Goal: Complete application form

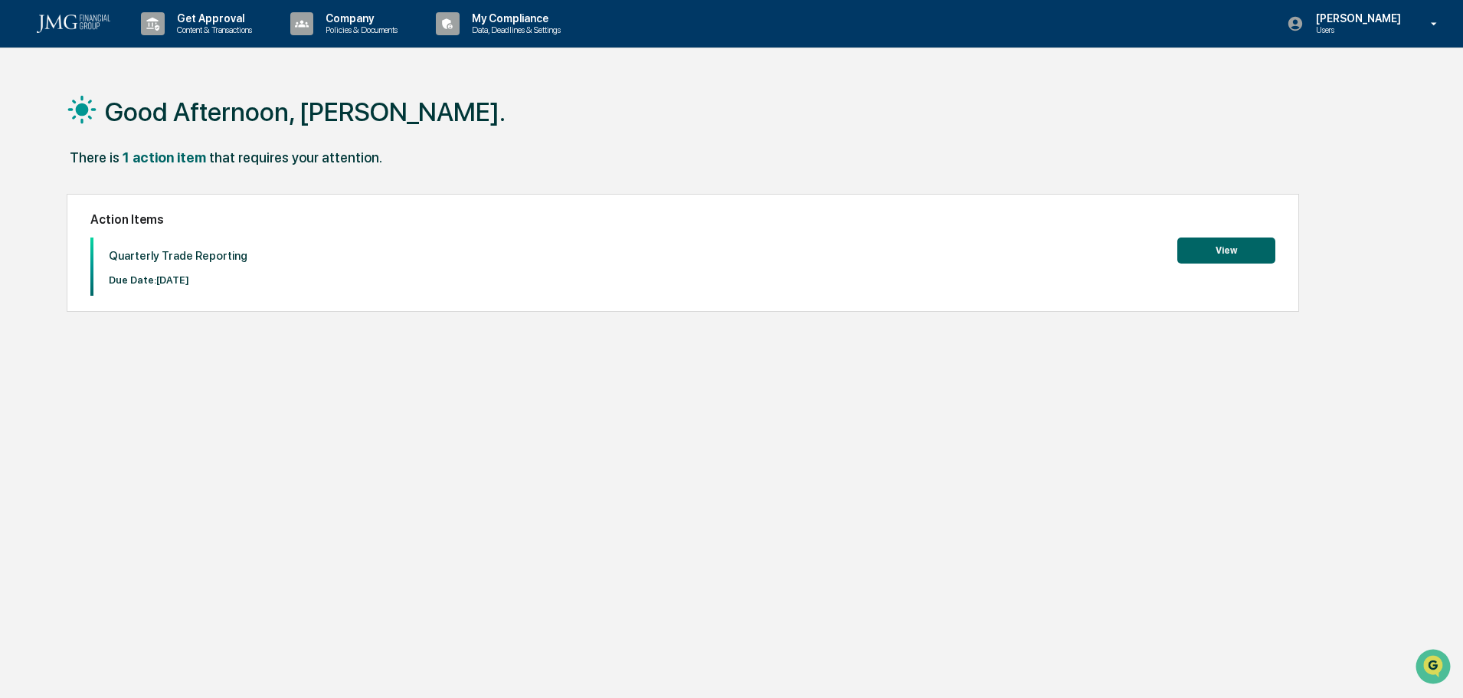
click at [1230, 239] on button "View" at bounding box center [1226, 250] width 98 height 26
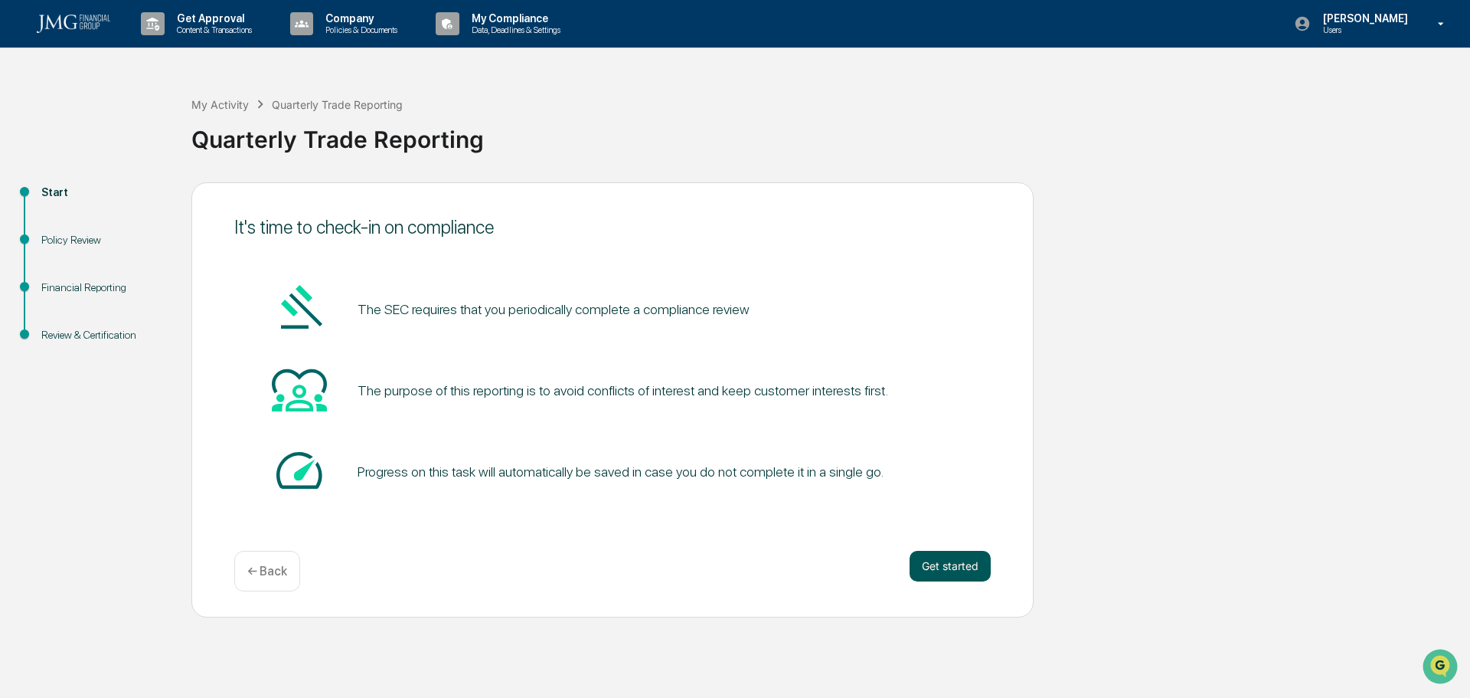
click at [944, 579] on button "Get started" at bounding box center [950, 566] width 81 height 31
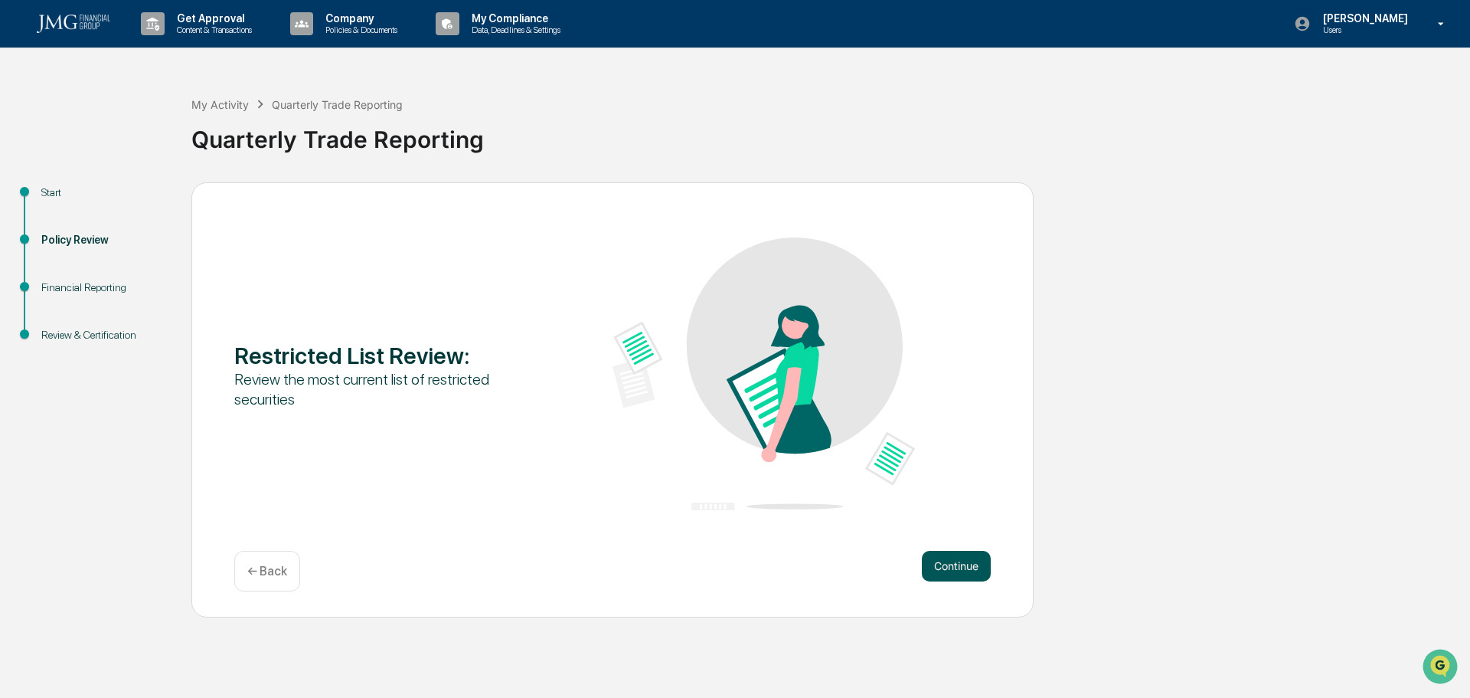
click at [961, 578] on button "Continue" at bounding box center [956, 566] width 69 height 31
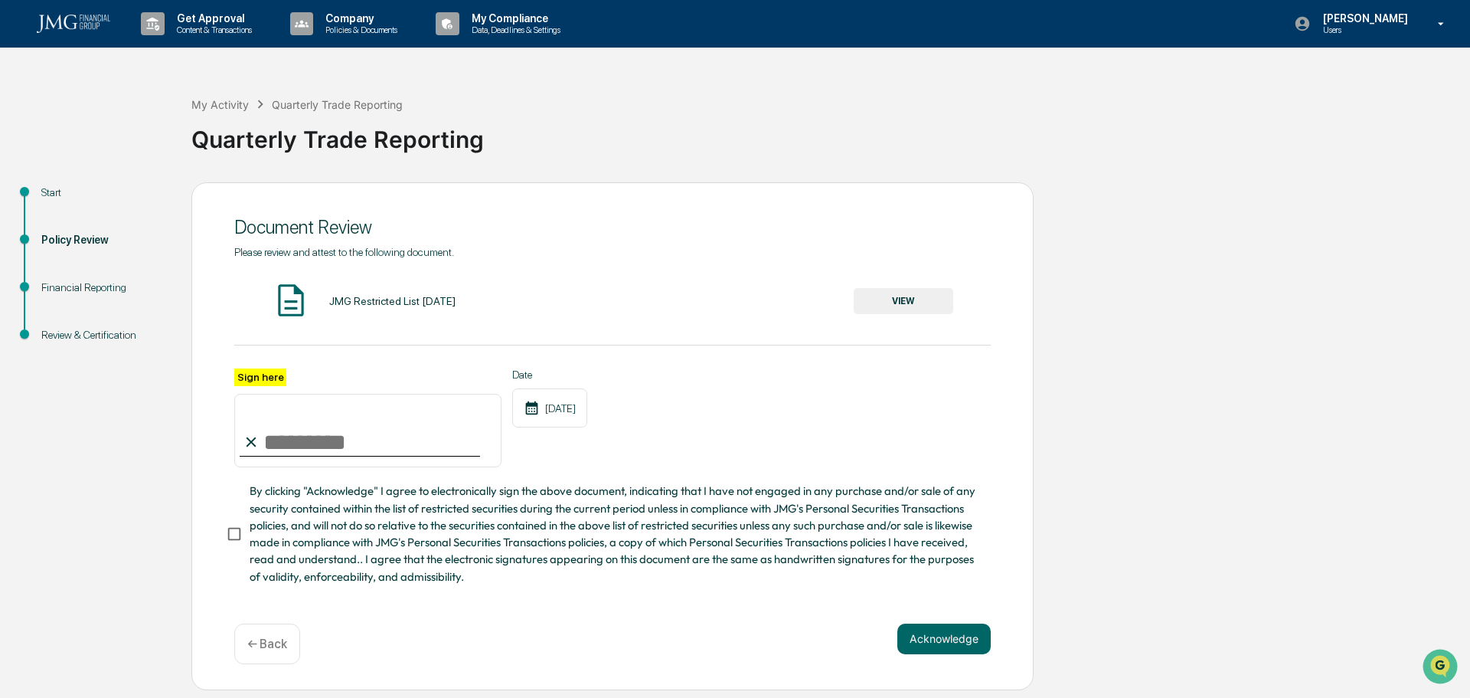
click at [269, 437] on input "Sign here" at bounding box center [367, 431] width 267 height 74
type input "**********"
click at [915, 299] on button "VIEW" at bounding box center [904, 301] width 100 height 26
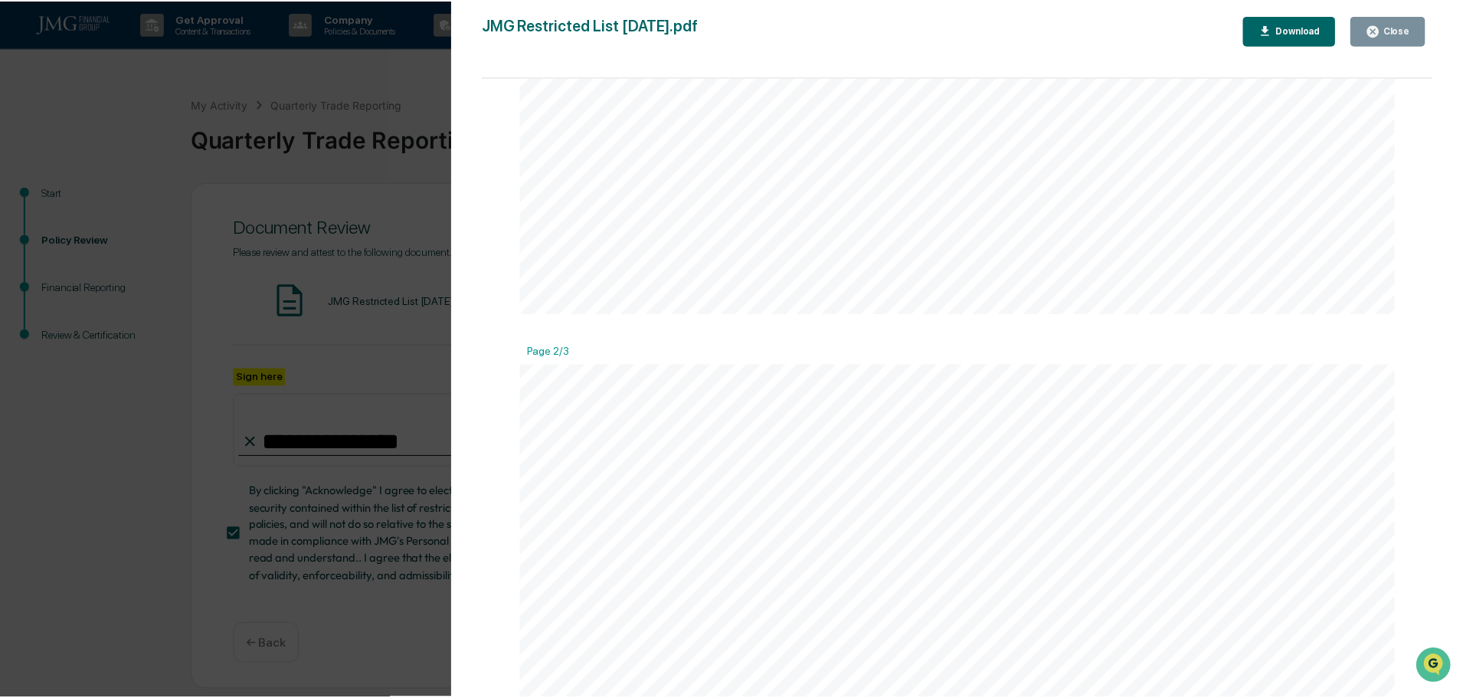
scroll to position [1149, 0]
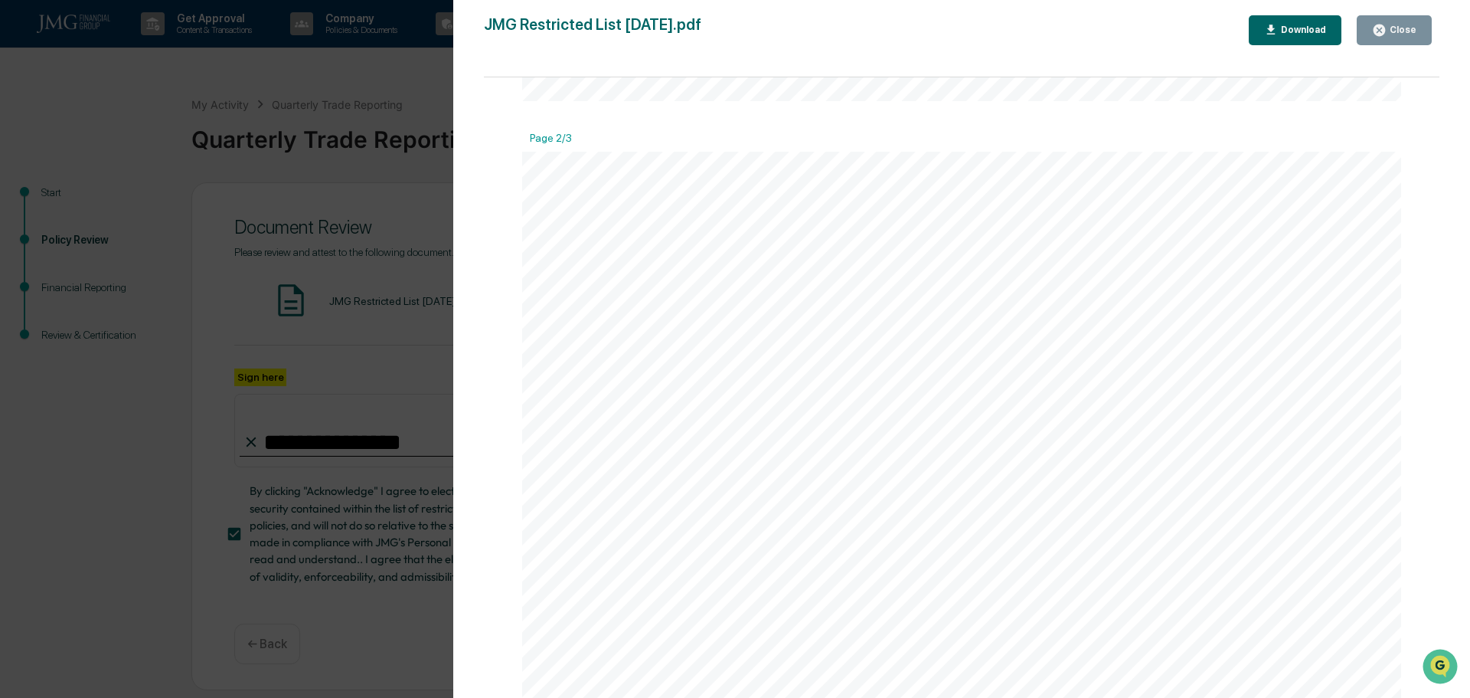
drag, startPoint x: 1426, startPoint y: 34, endPoint x: 1403, endPoint y: 47, distance: 26.8
click at [1425, 34] on button "Close" at bounding box center [1394, 30] width 75 height 30
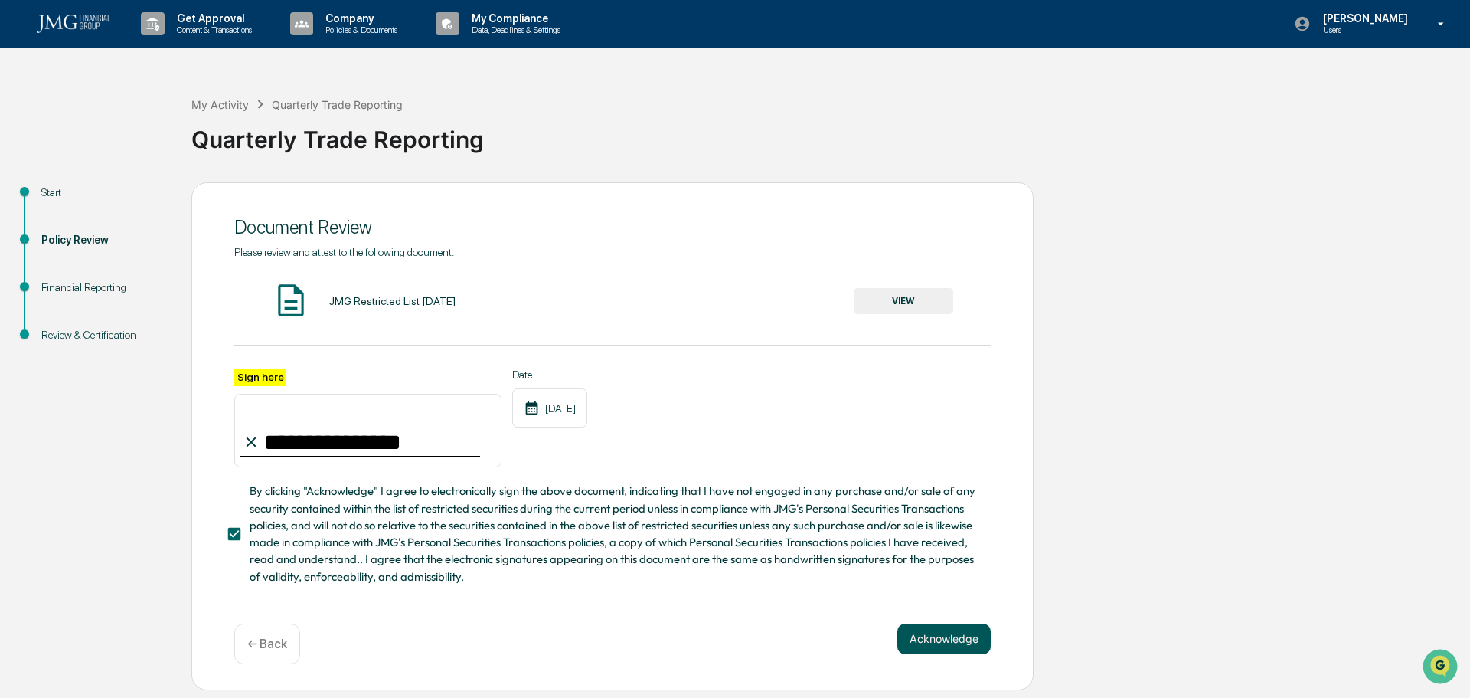
click at [946, 643] on button "Acknowledge" at bounding box center [944, 638] width 93 height 31
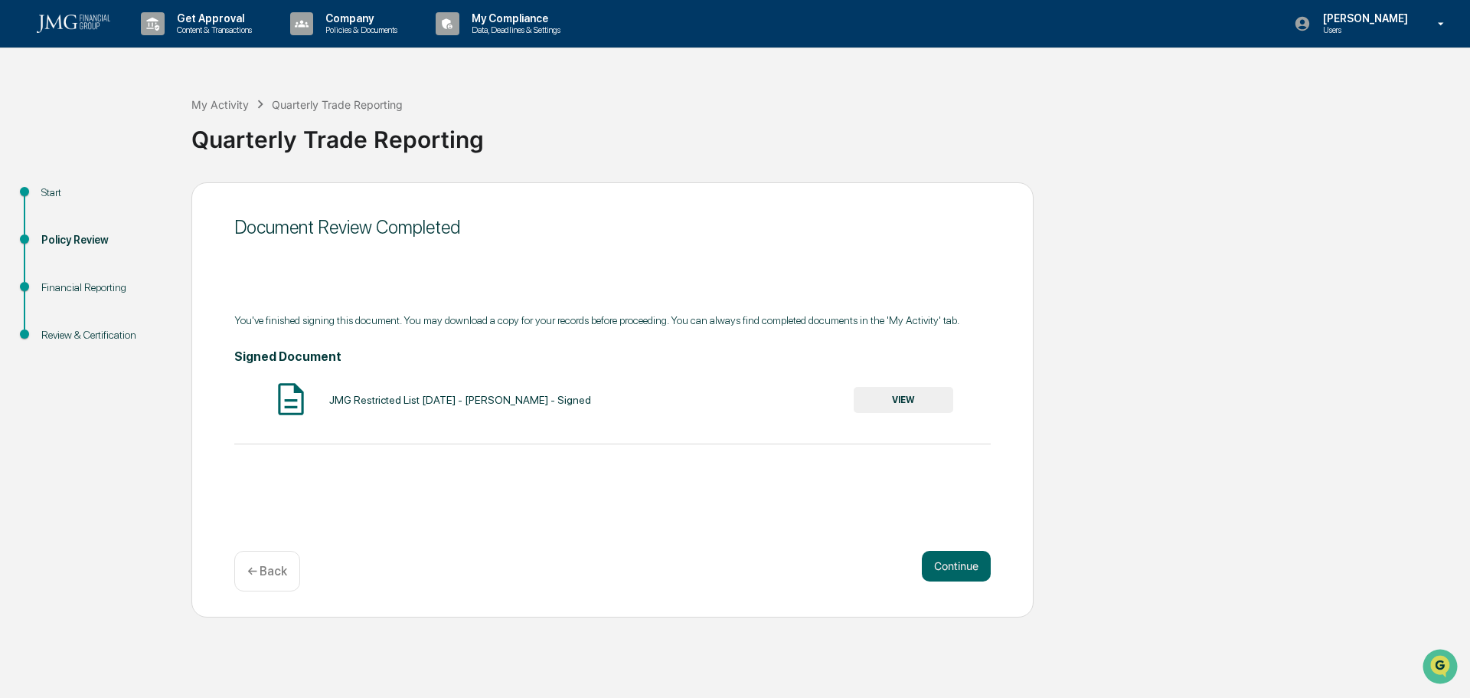
click at [307, 401] on img at bounding box center [291, 399] width 38 height 38
click at [924, 405] on button "VIEW" at bounding box center [904, 400] width 100 height 26
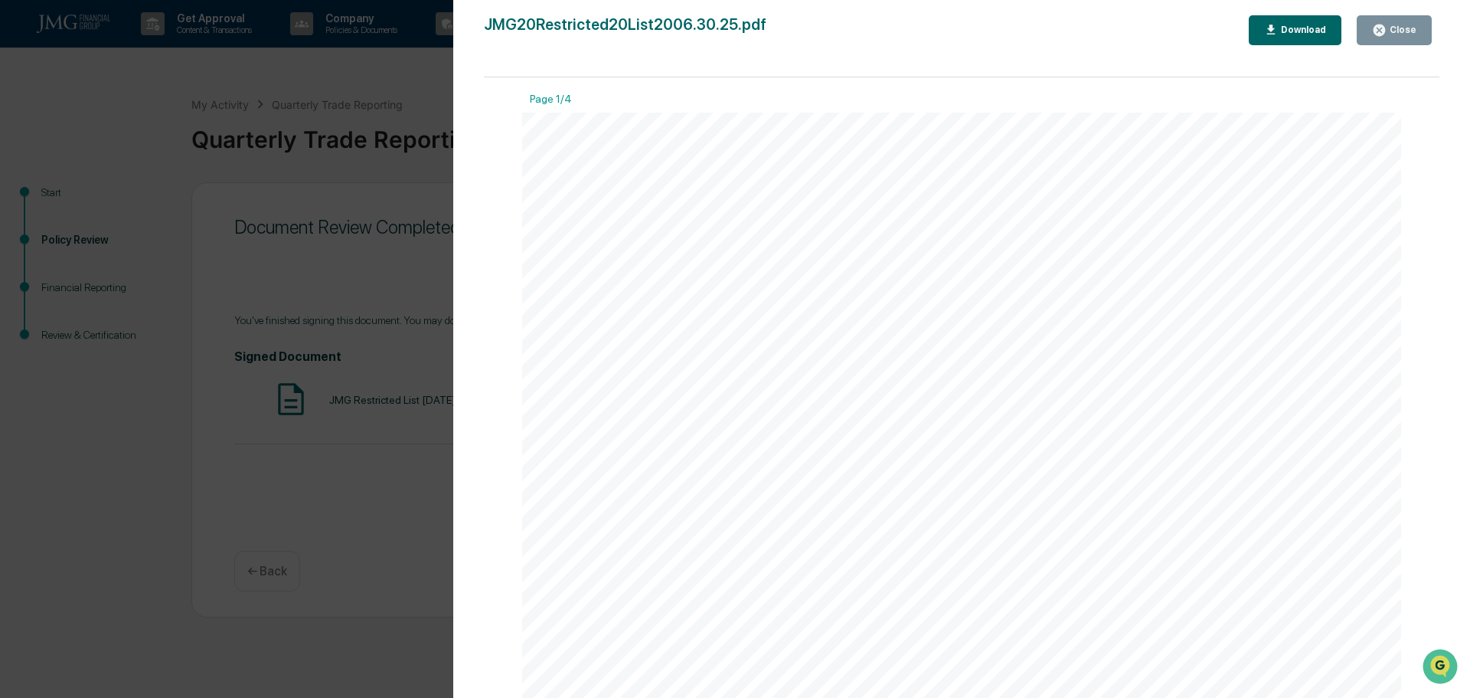
click at [1402, 19] on button "Close" at bounding box center [1394, 30] width 75 height 30
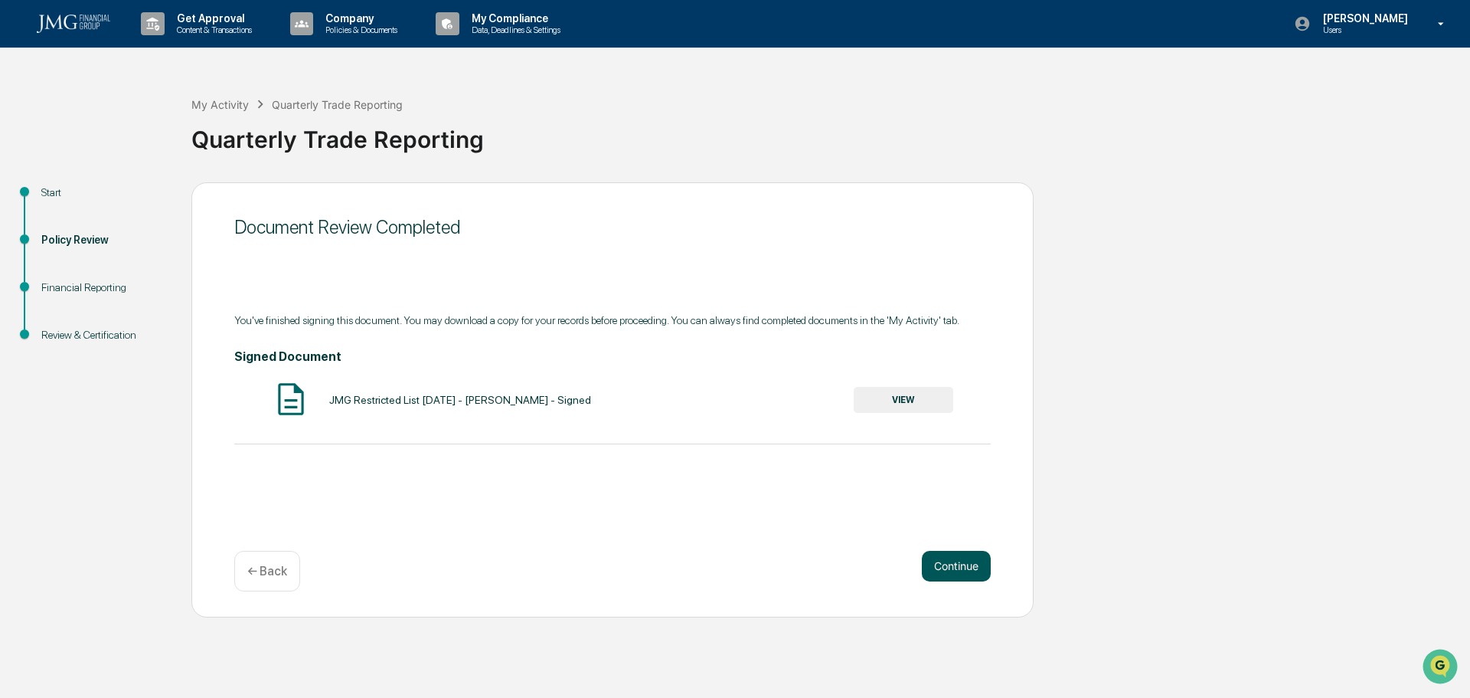
click at [960, 554] on button "Continue" at bounding box center [956, 566] width 69 height 31
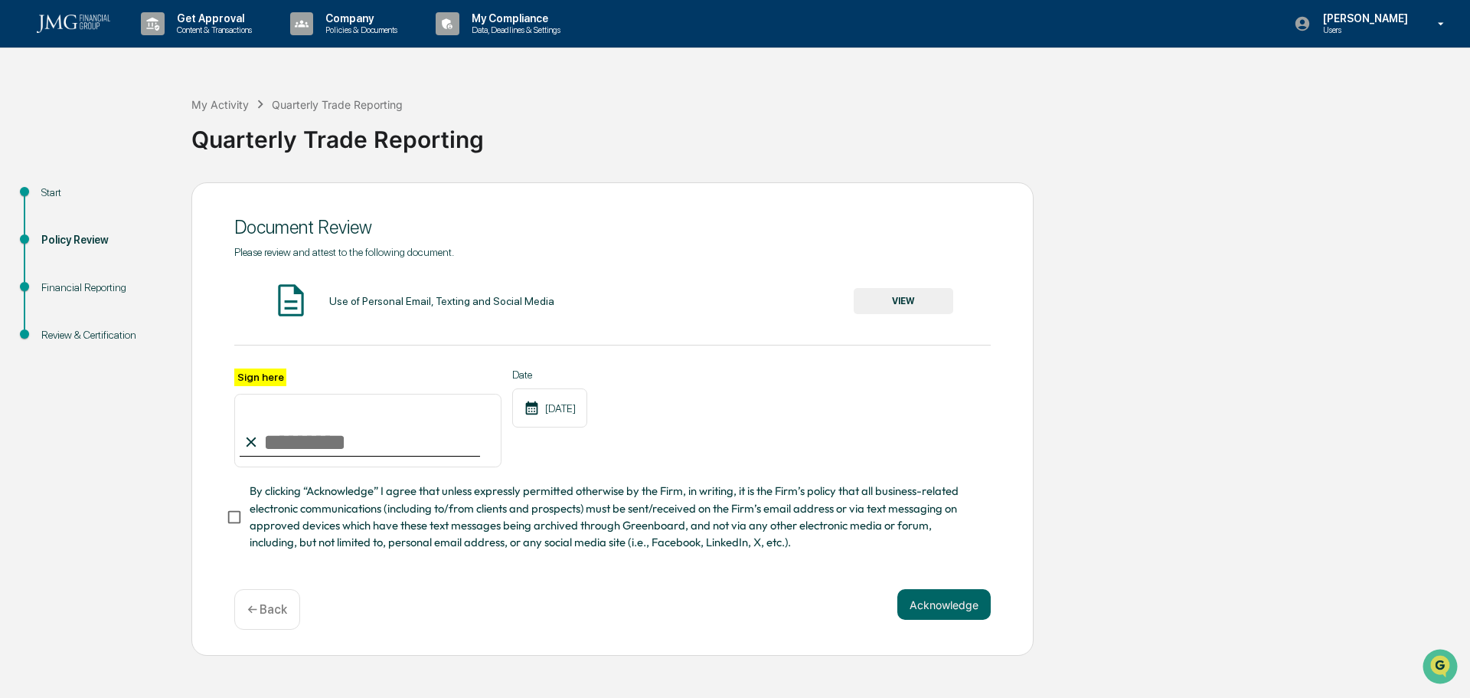
click at [404, 413] on input "Sign here" at bounding box center [367, 431] width 267 height 74
type input "**********"
click at [902, 308] on button "VIEW" at bounding box center [904, 301] width 100 height 26
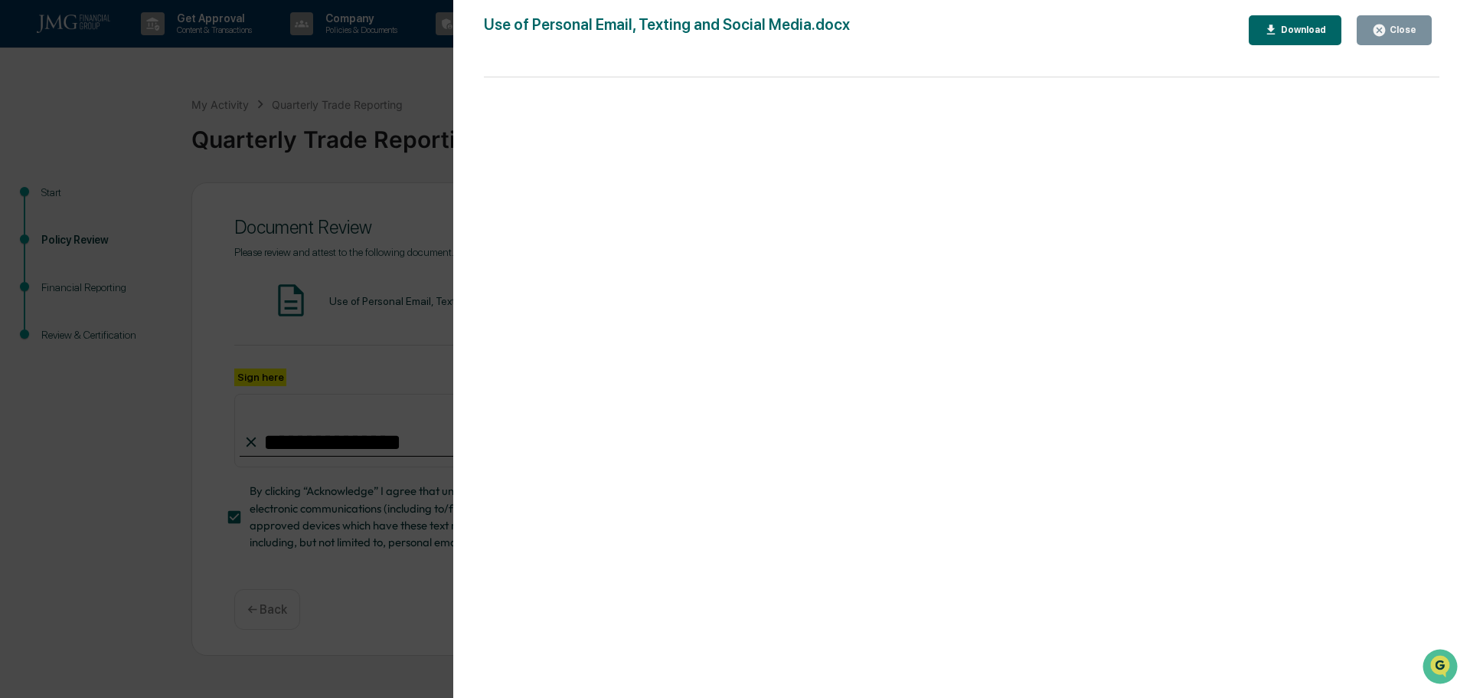
click at [1405, 40] on button "Close" at bounding box center [1394, 30] width 75 height 30
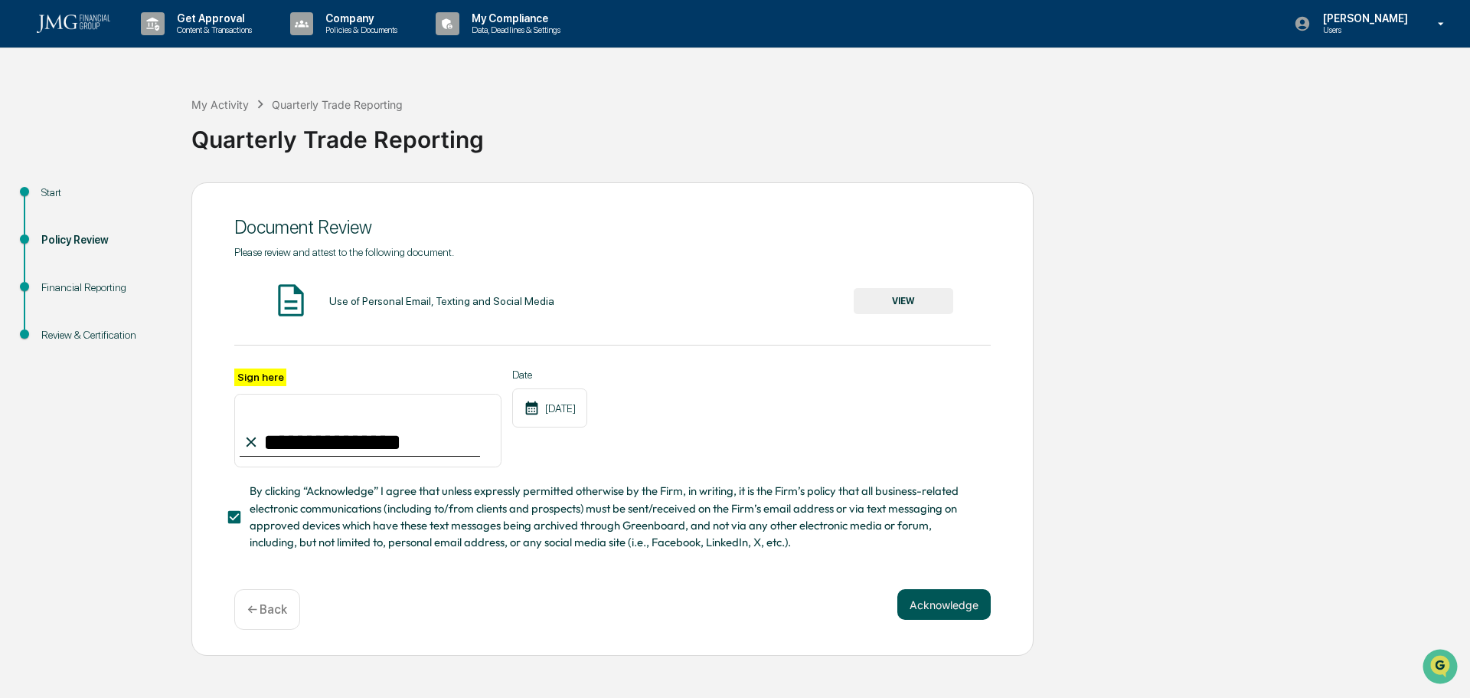
click at [944, 607] on button "Acknowledge" at bounding box center [944, 604] width 93 height 31
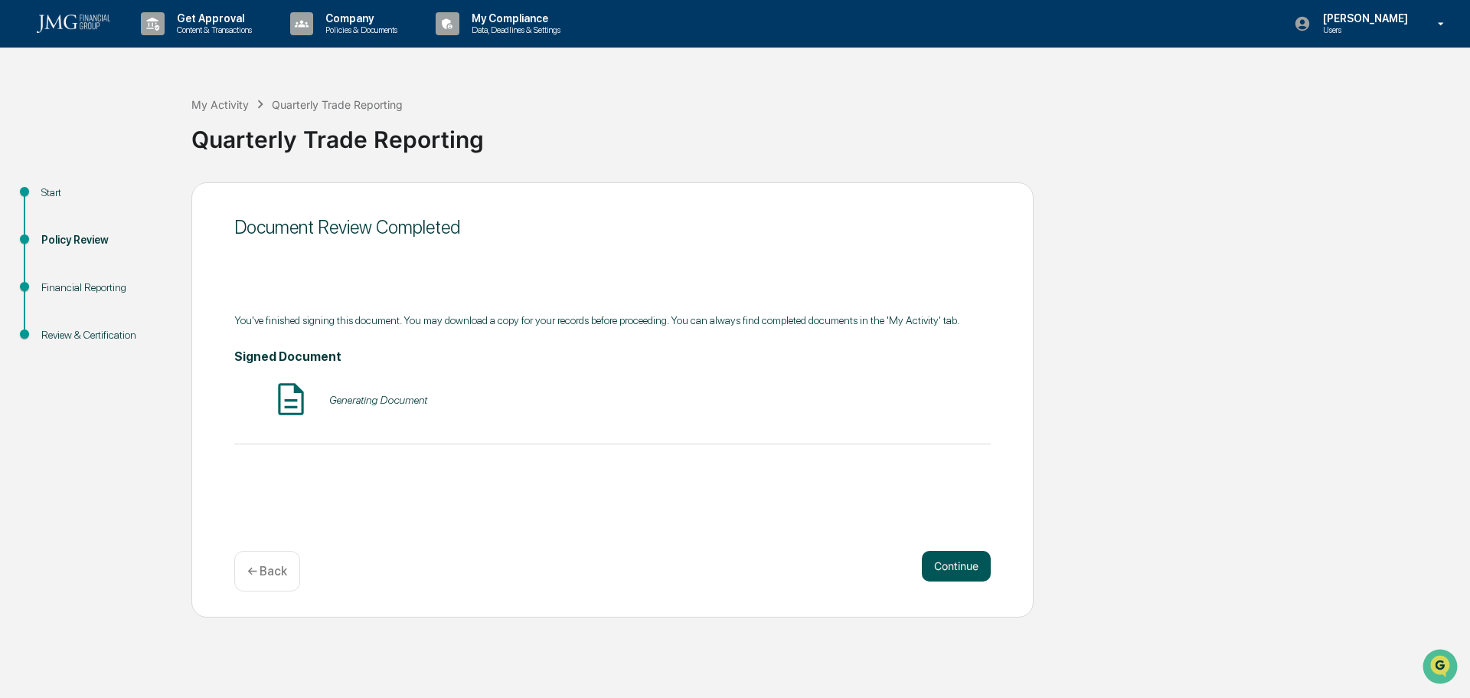
click at [969, 551] on button "Continue" at bounding box center [956, 566] width 69 height 31
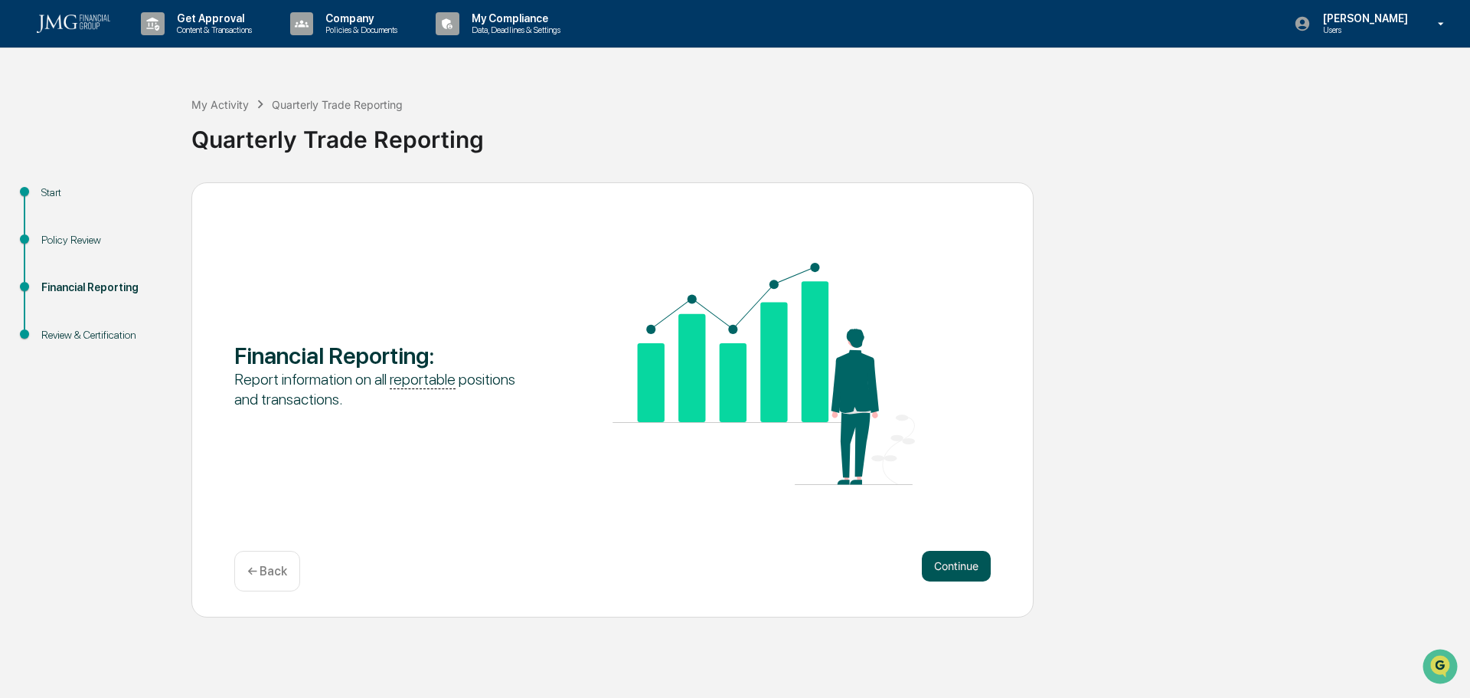
click at [973, 558] on button "Continue" at bounding box center [956, 566] width 69 height 31
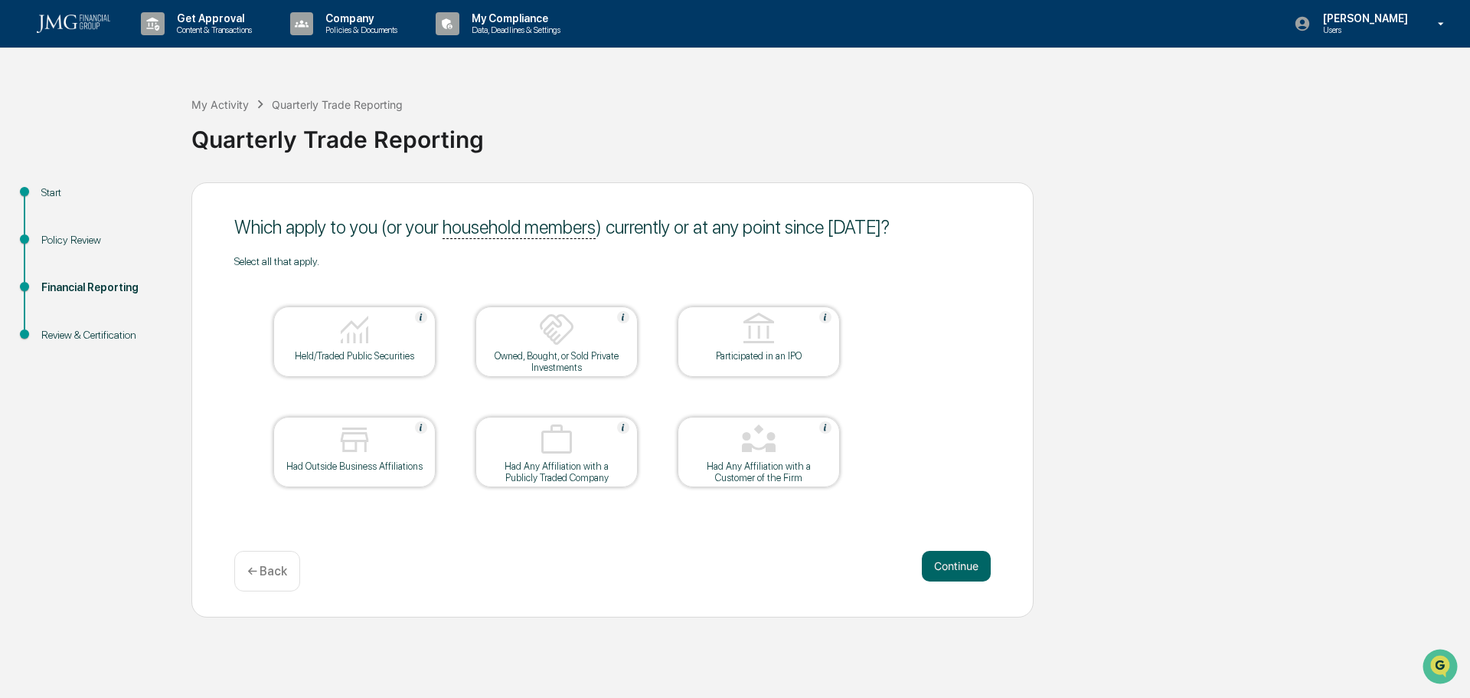
click at [382, 352] on div "Held/Traded Public Securities" at bounding box center [355, 355] width 138 height 11
click at [951, 564] on button "Continue" at bounding box center [956, 566] width 69 height 31
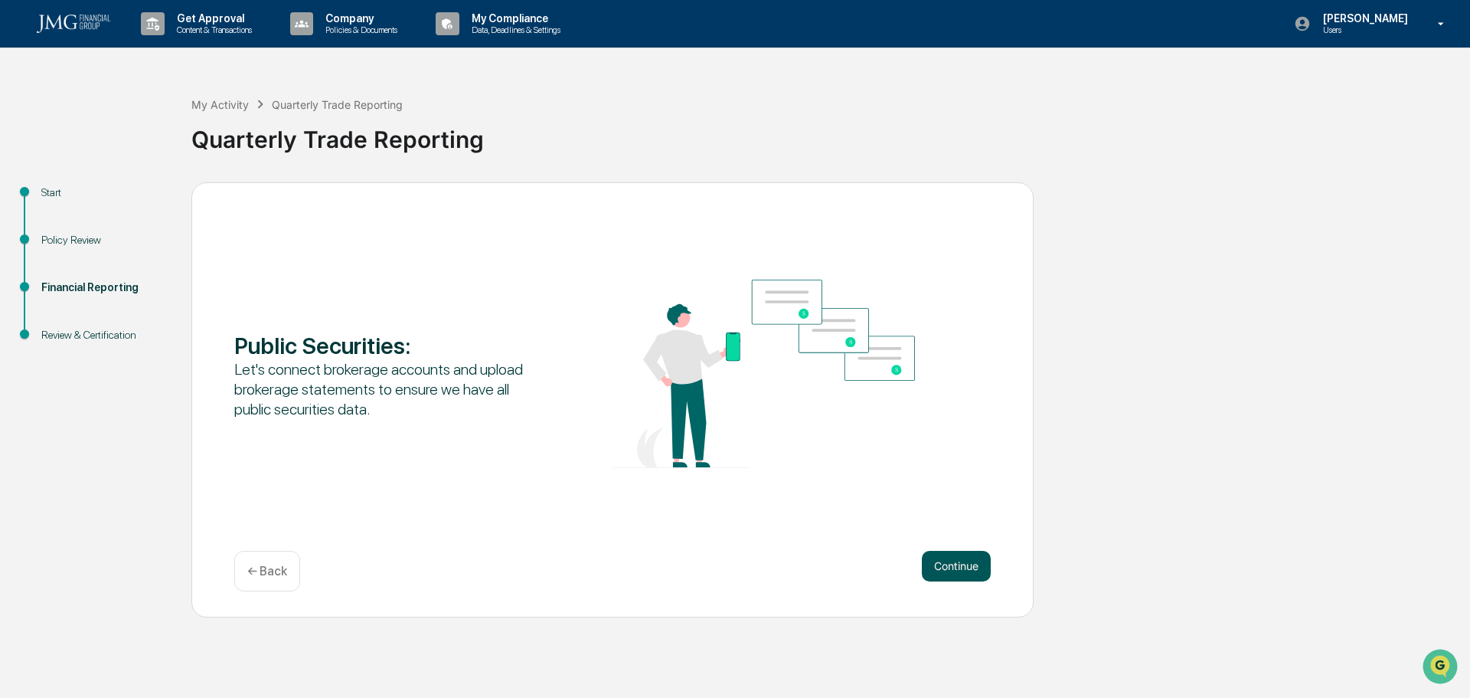
click at [974, 569] on button "Continue" at bounding box center [956, 566] width 69 height 31
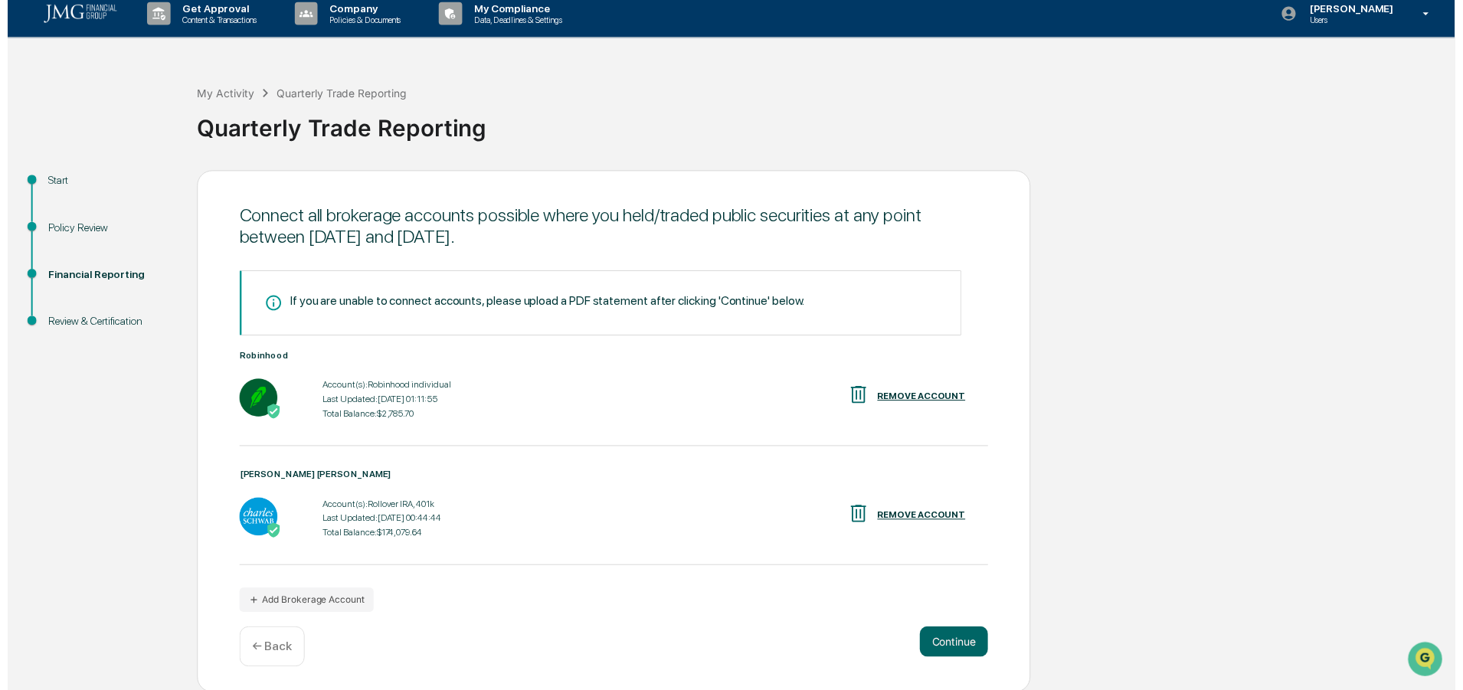
scroll to position [12, 0]
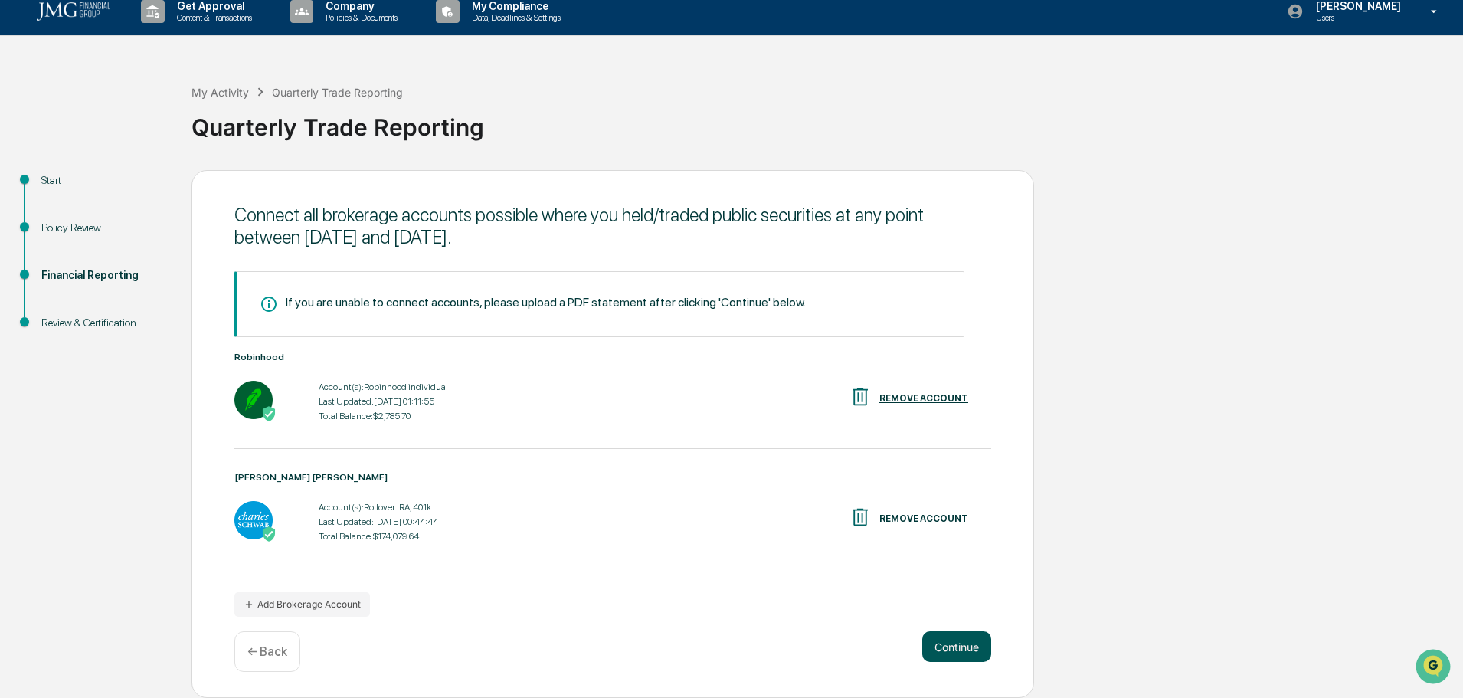
click at [944, 642] on button "Continue" at bounding box center [956, 646] width 69 height 31
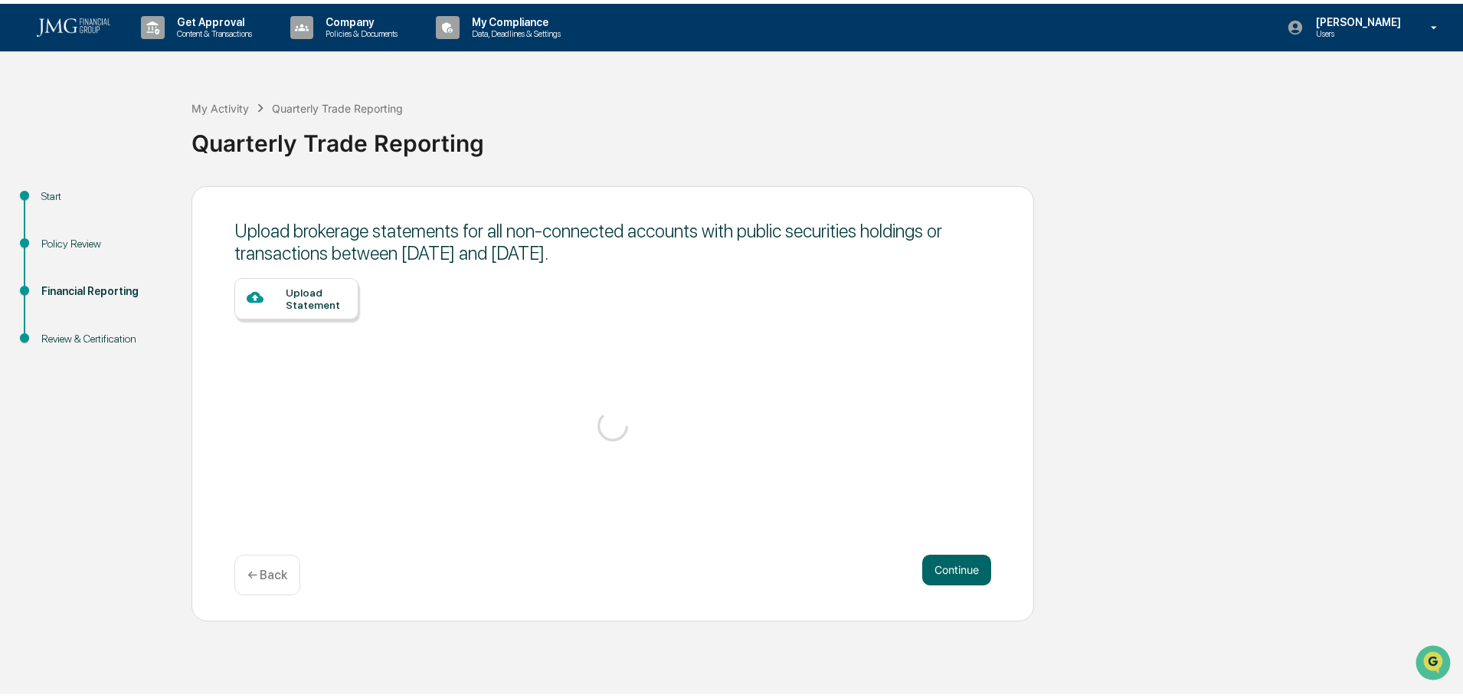
scroll to position [0, 0]
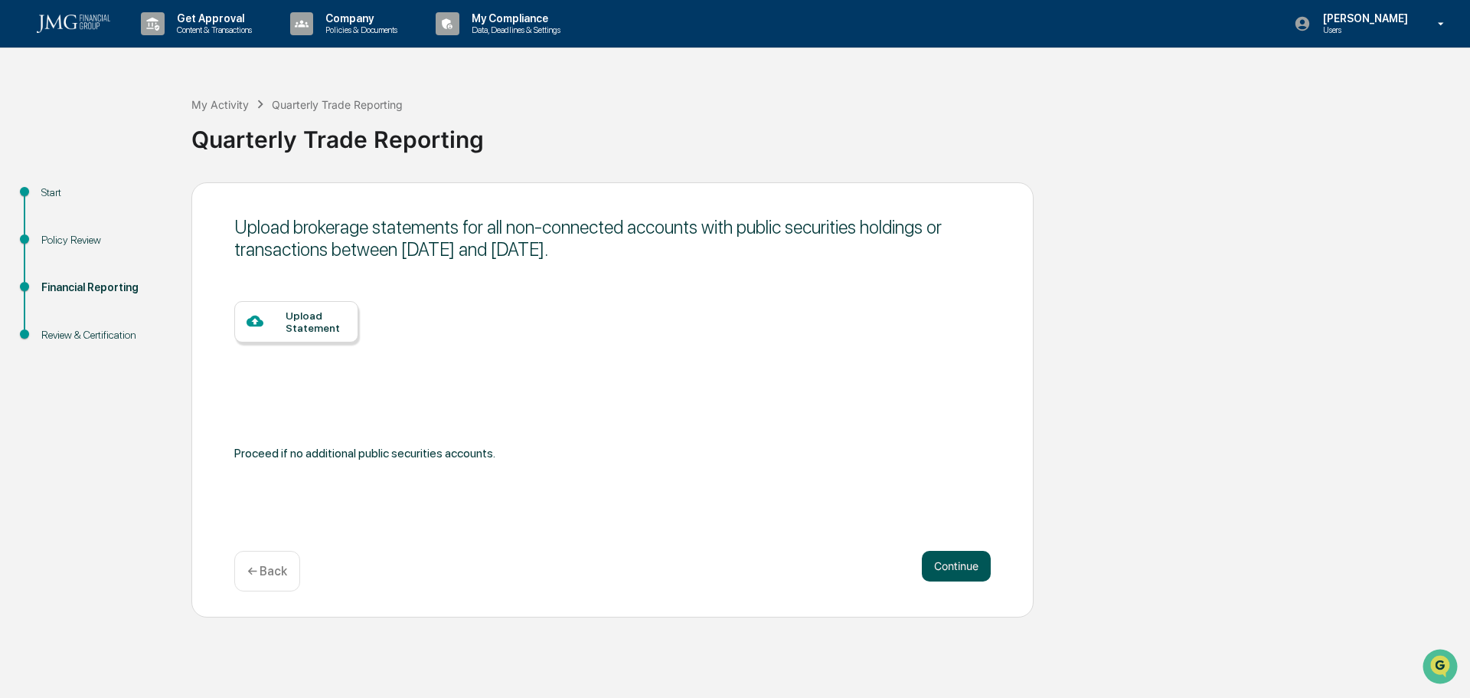
click at [972, 564] on button "Continue" at bounding box center [956, 566] width 69 height 31
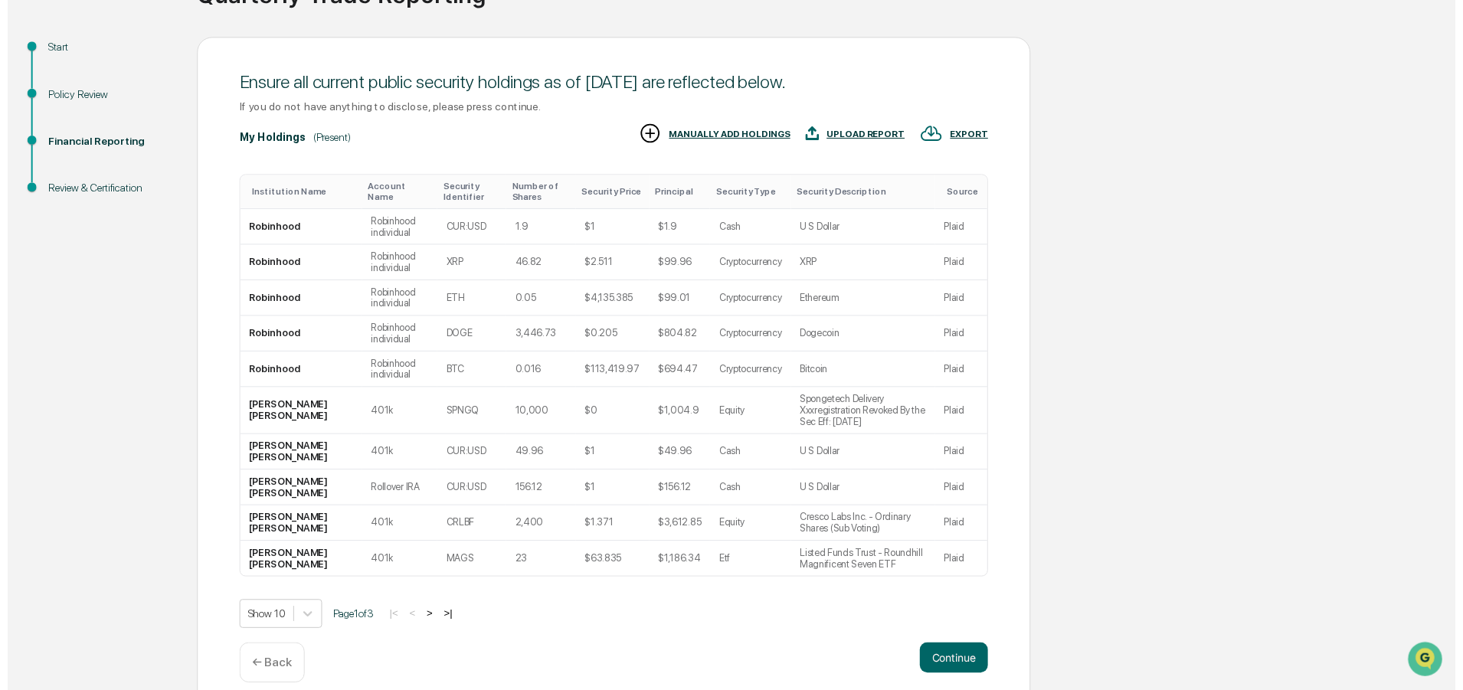
scroll to position [152, 0]
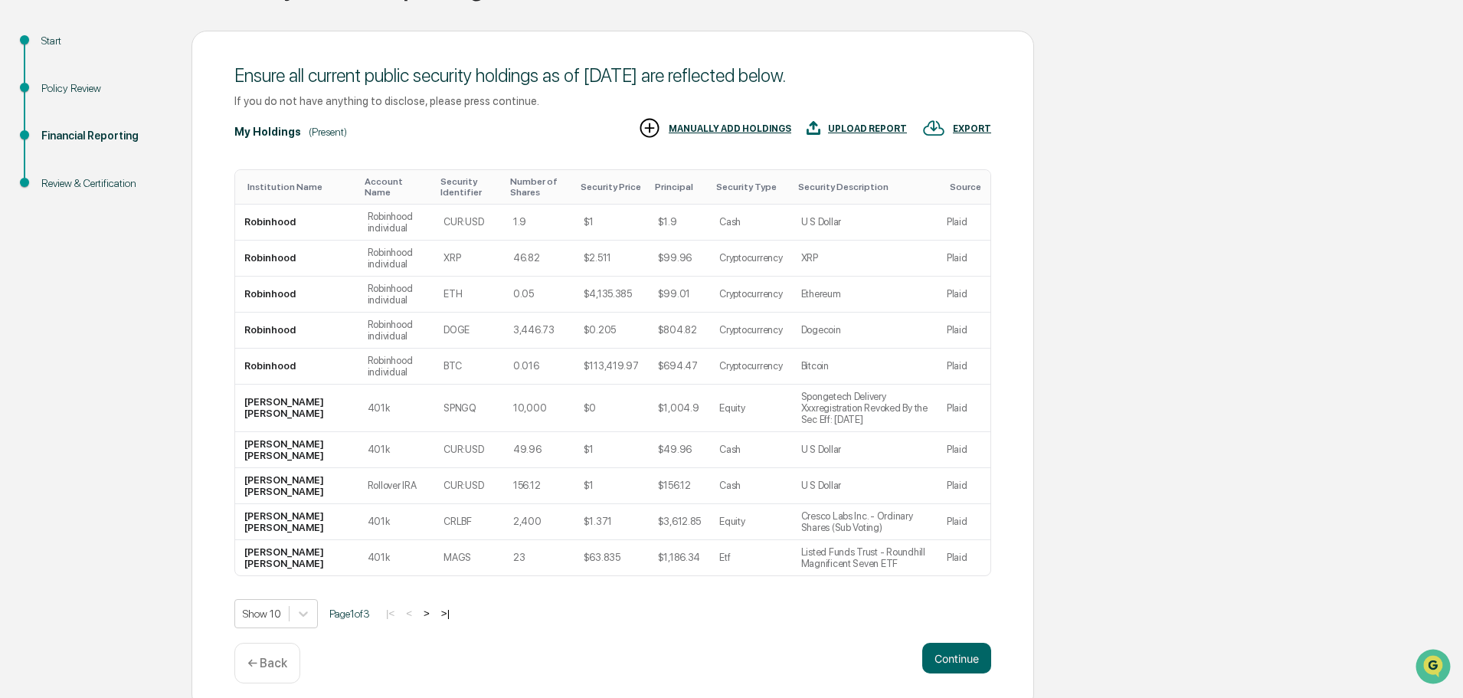
click at [434, 607] on button ">" at bounding box center [426, 613] width 15 height 13
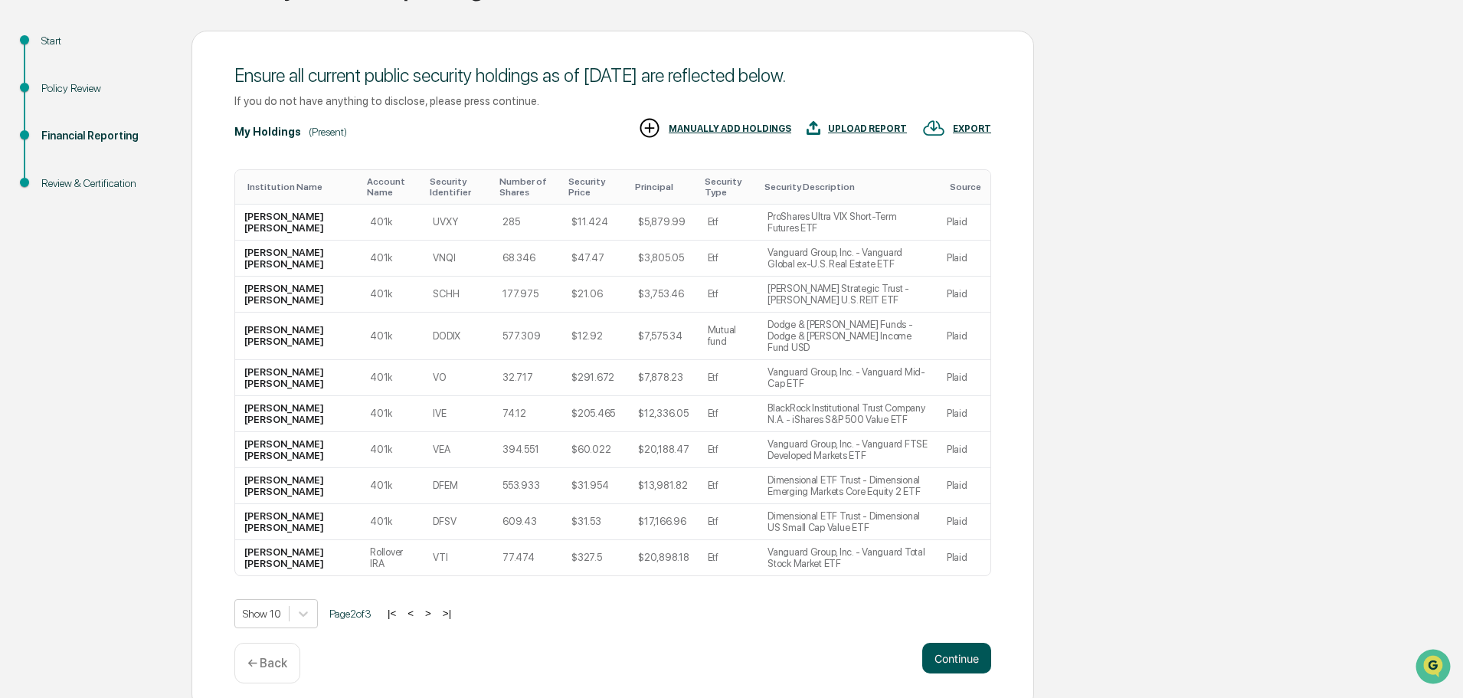
click at [978, 643] on button "Continue" at bounding box center [956, 658] width 69 height 31
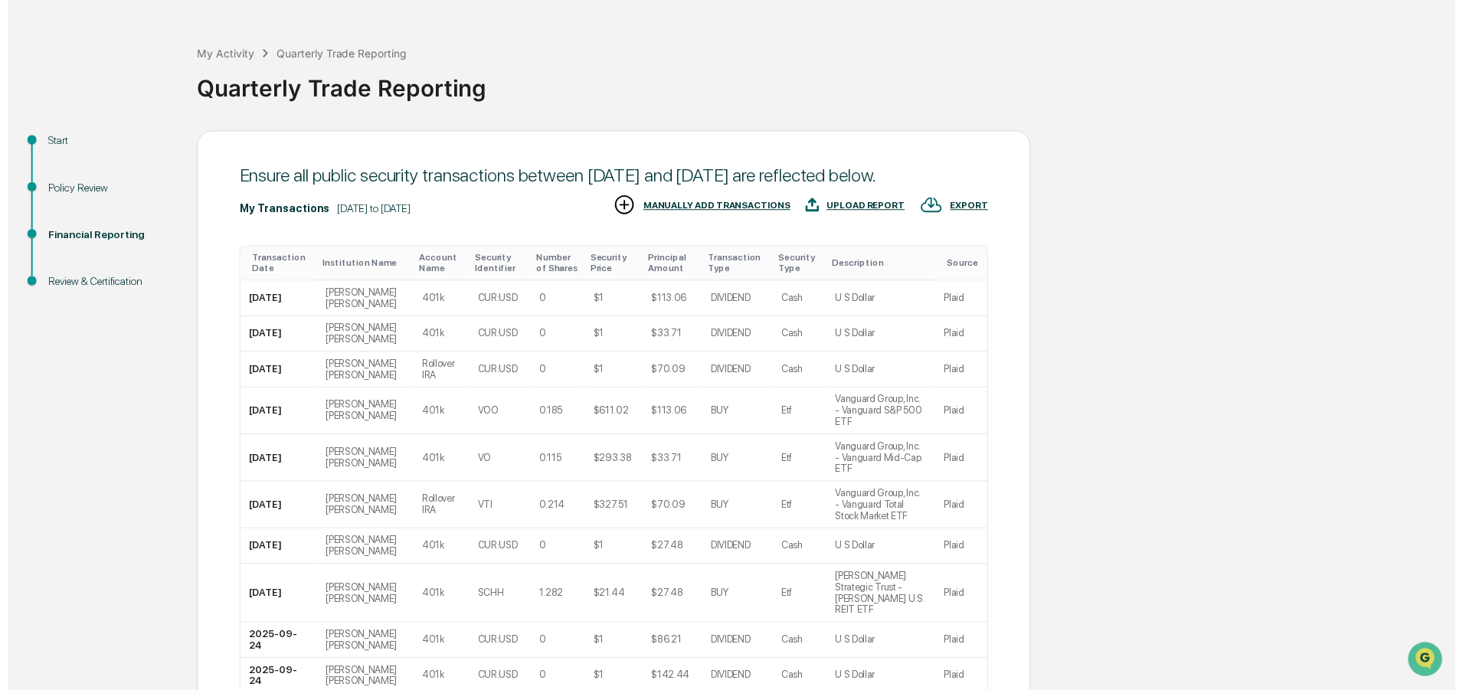
scroll to position [153, 0]
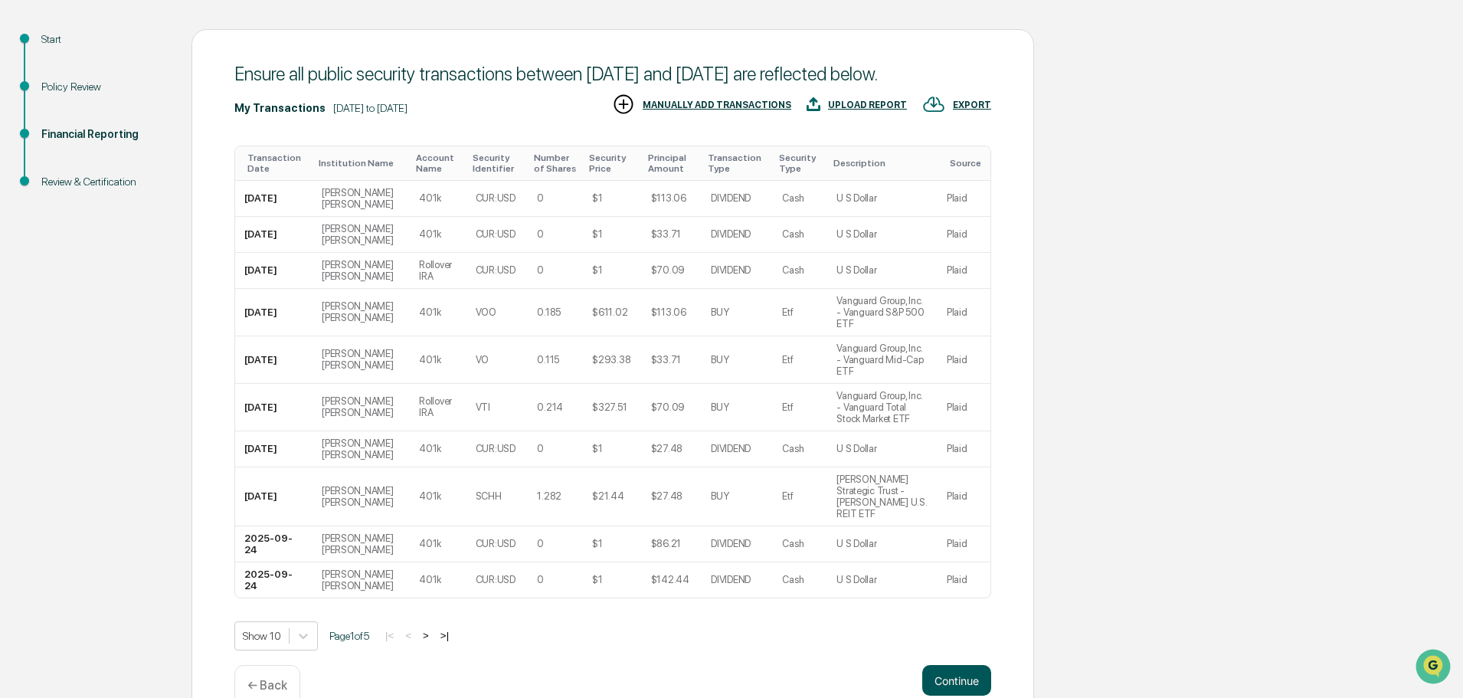
click at [942, 670] on button "Continue" at bounding box center [956, 680] width 69 height 31
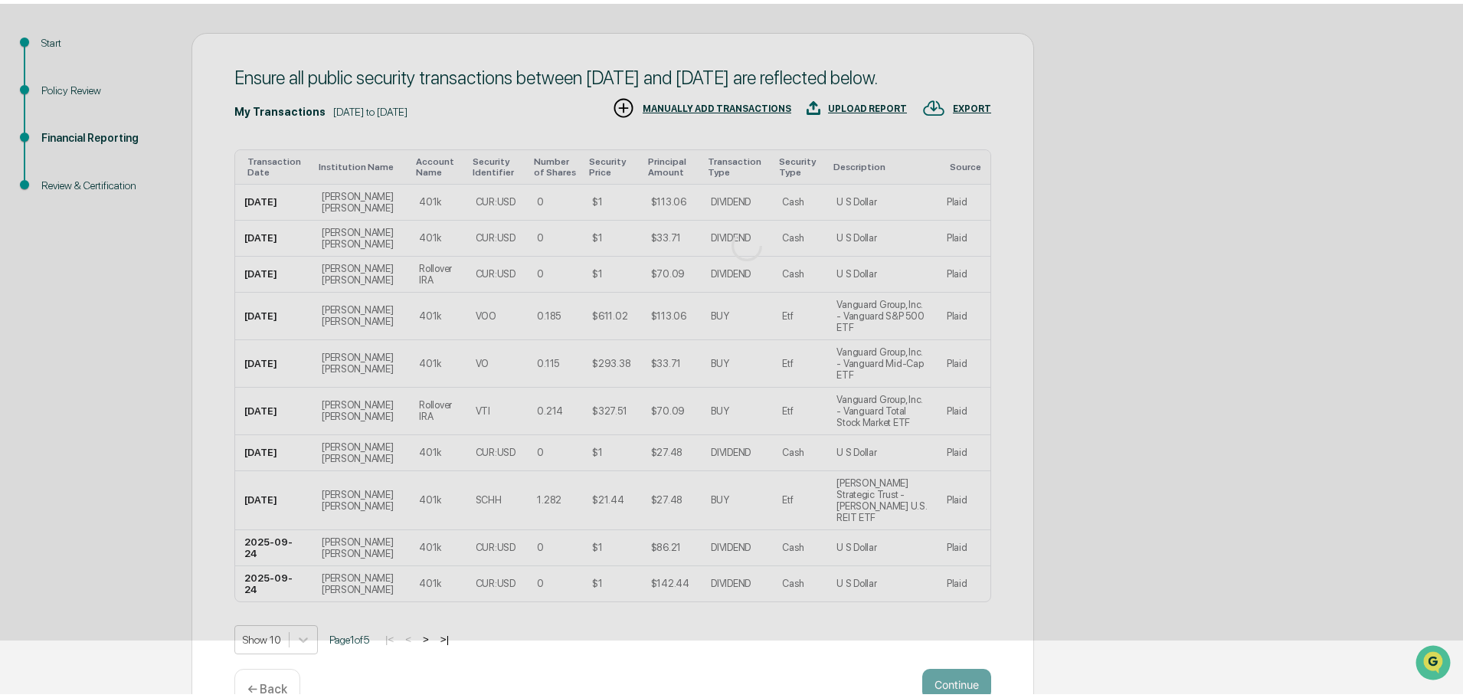
scroll to position [0, 0]
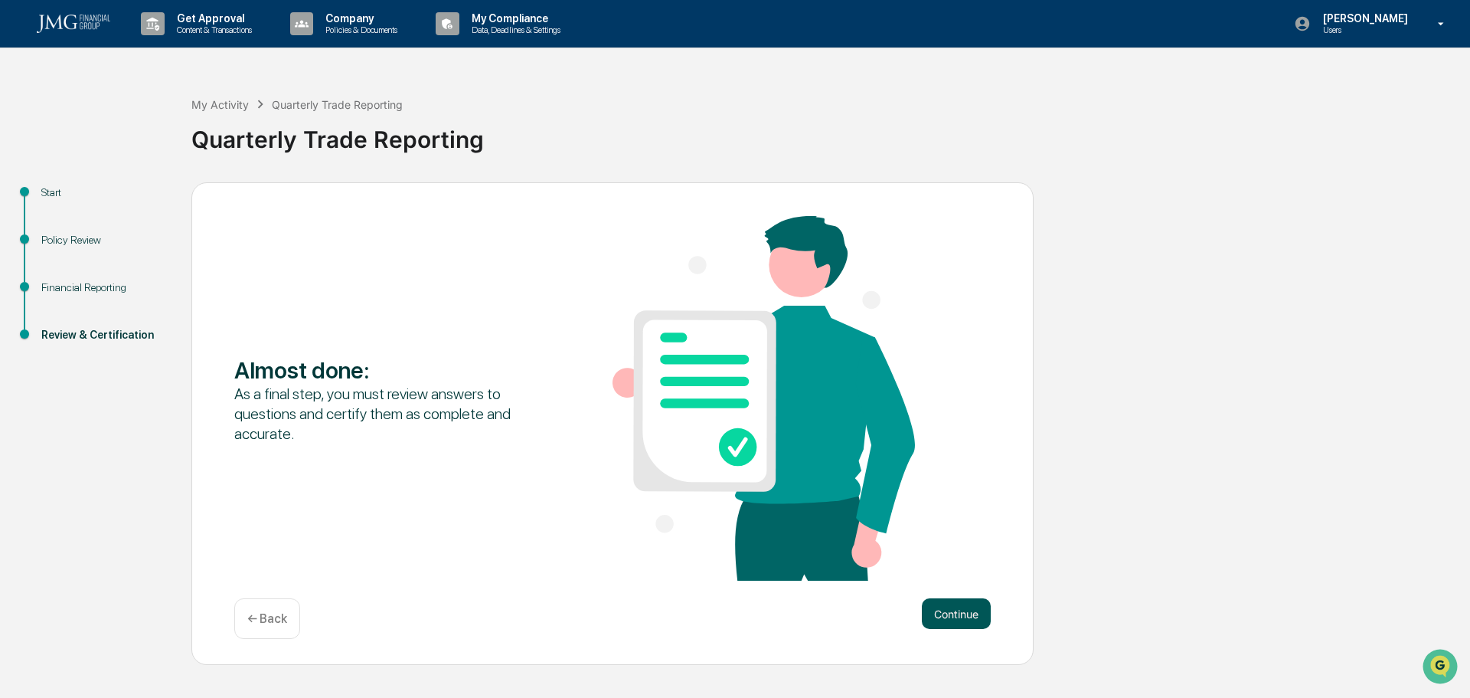
click at [963, 607] on button "Continue" at bounding box center [956, 613] width 69 height 31
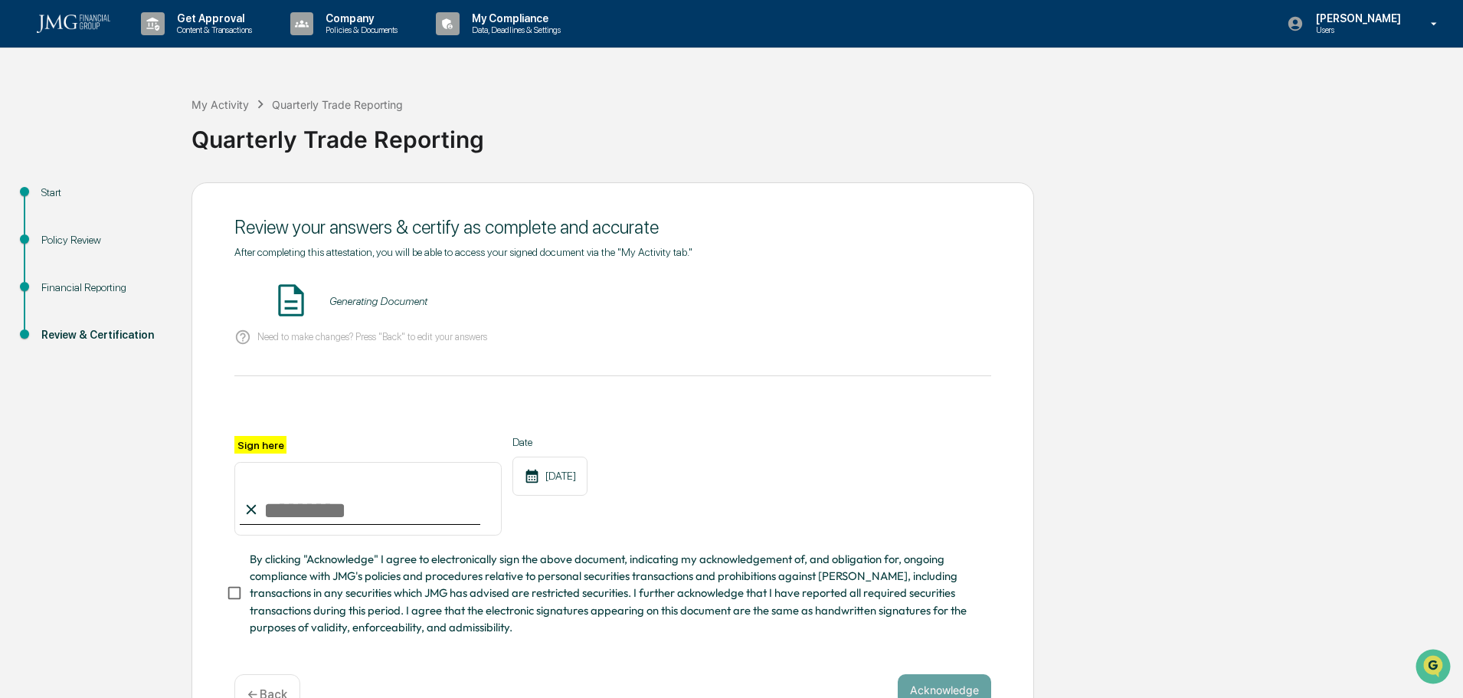
click at [326, 502] on input "Sign here" at bounding box center [367, 499] width 267 height 74
type input "**********"
click at [224, 599] on div "**********" at bounding box center [612, 461] width 842 height 558
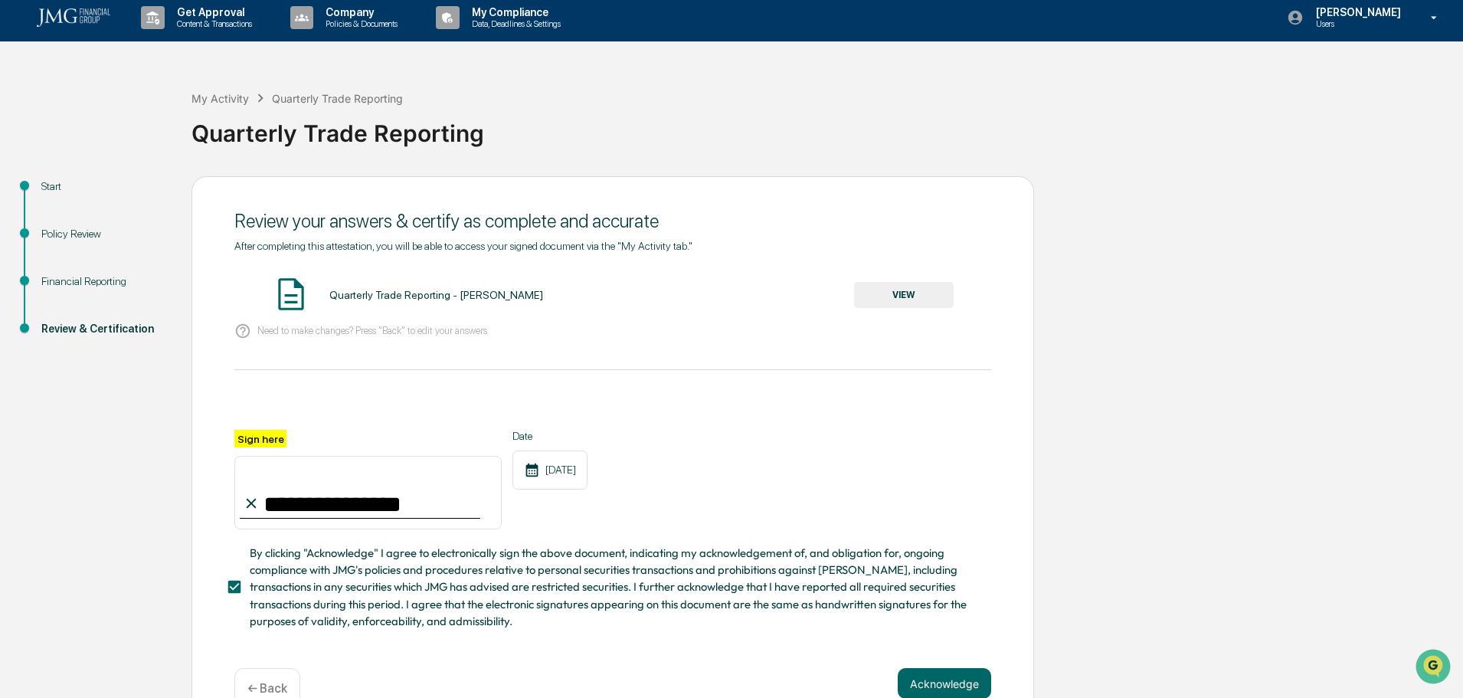
scroll to position [47, 0]
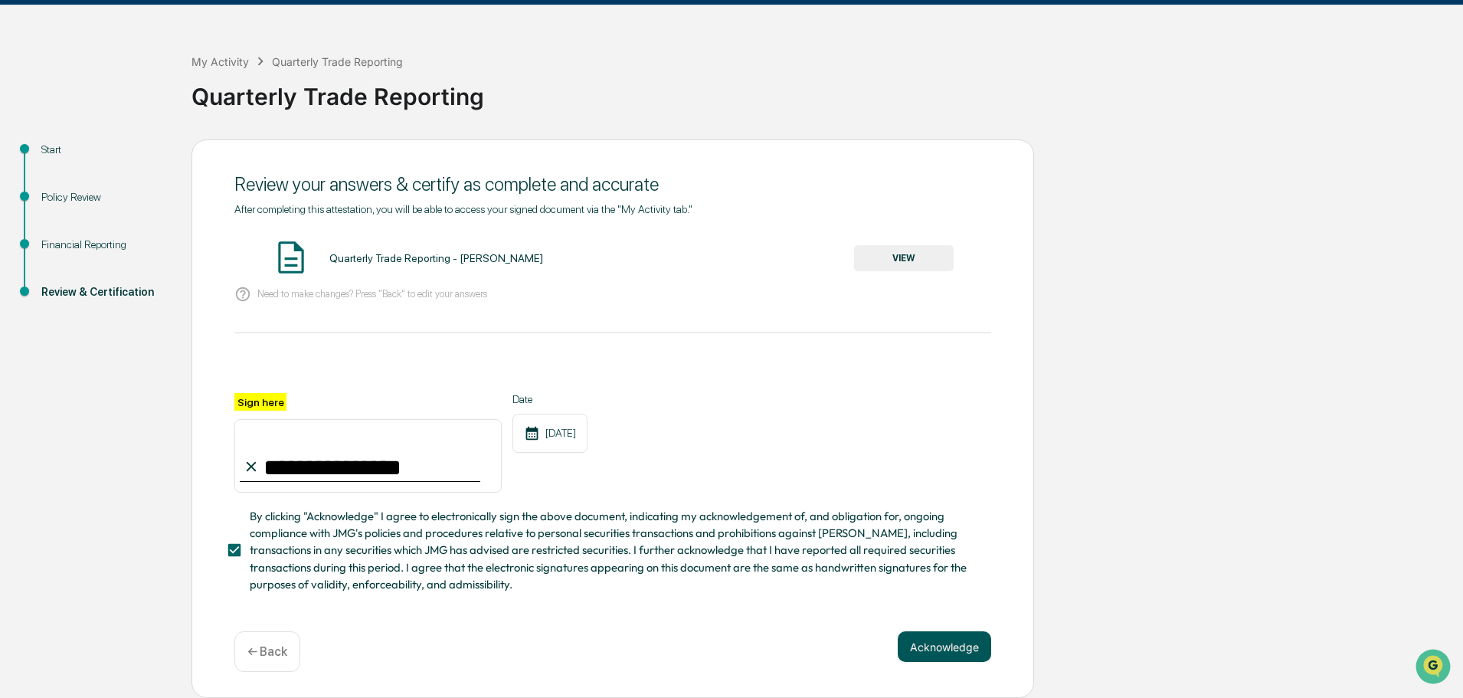
click at [949, 644] on button "Acknowledge" at bounding box center [944, 646] width 93 height 31
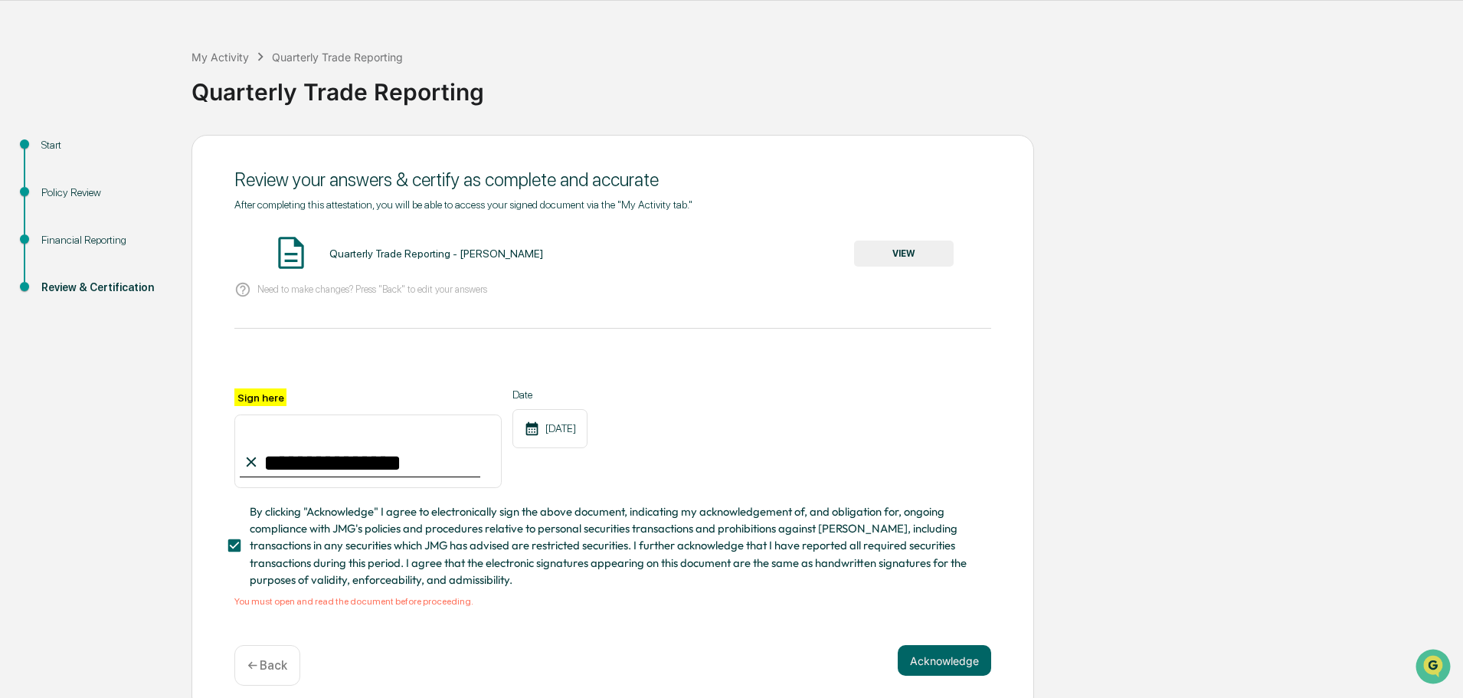
click at [882, 255] on button "VIEW" at bounding box center [904, 253] width 100 height 26
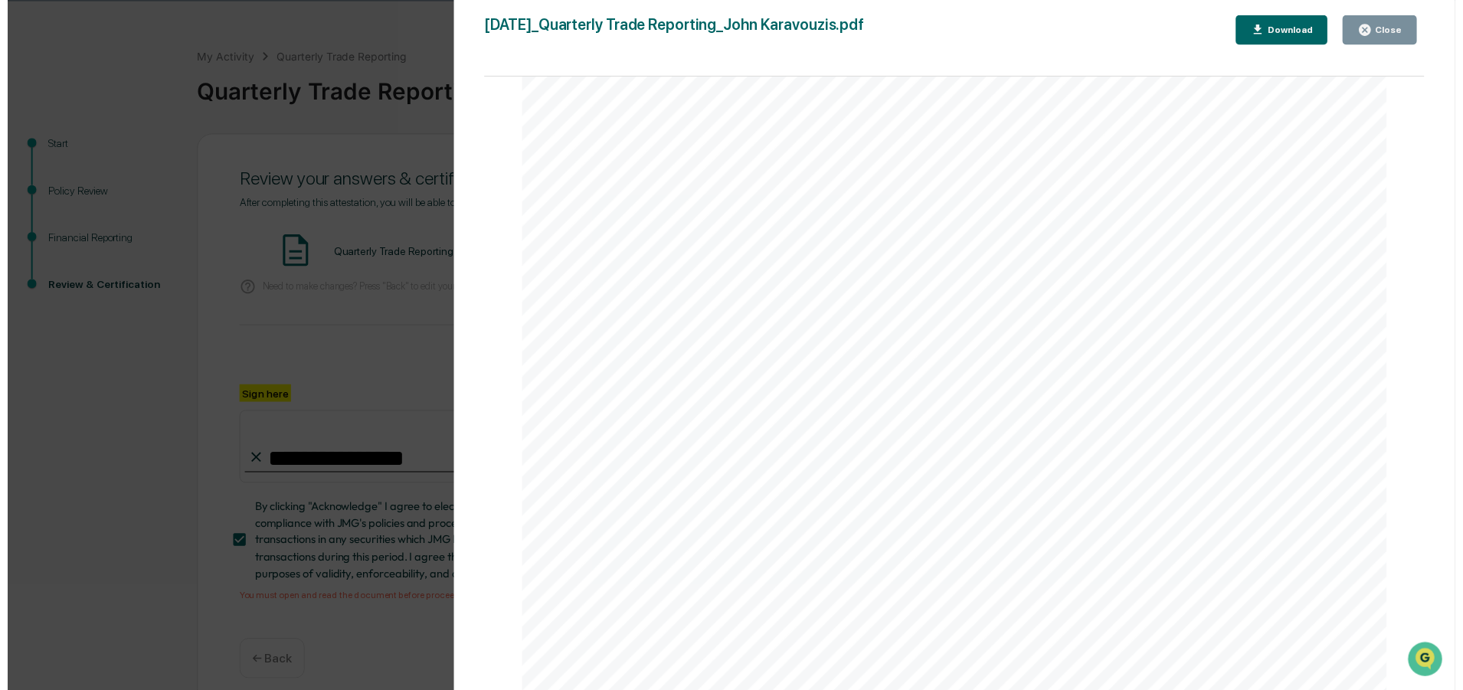
scroll to position [1524, 0]
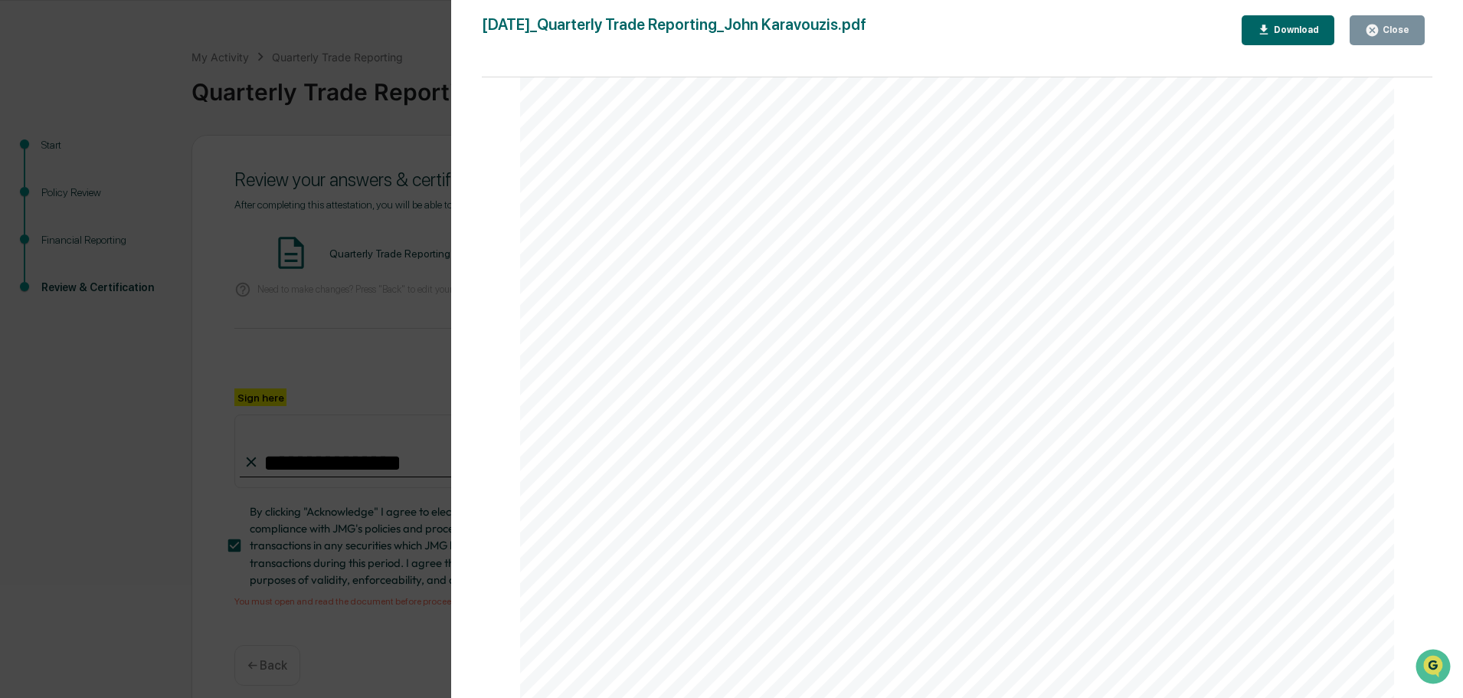
click at [1375, 39] on button "Close" at bounding box center [1386, 30] width 75 height 30
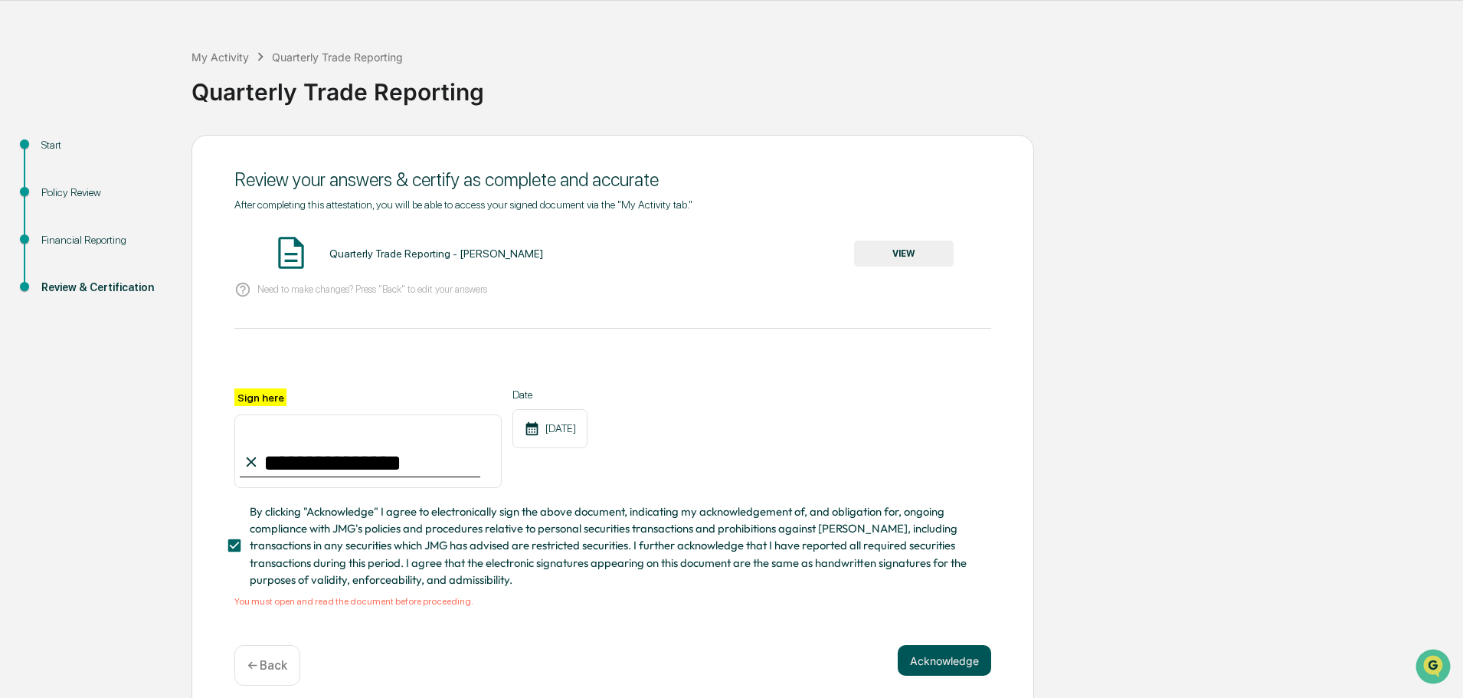
click at [938, 659] on button "Acknowledge" at bounding box center [944, 660] width 93 height 31
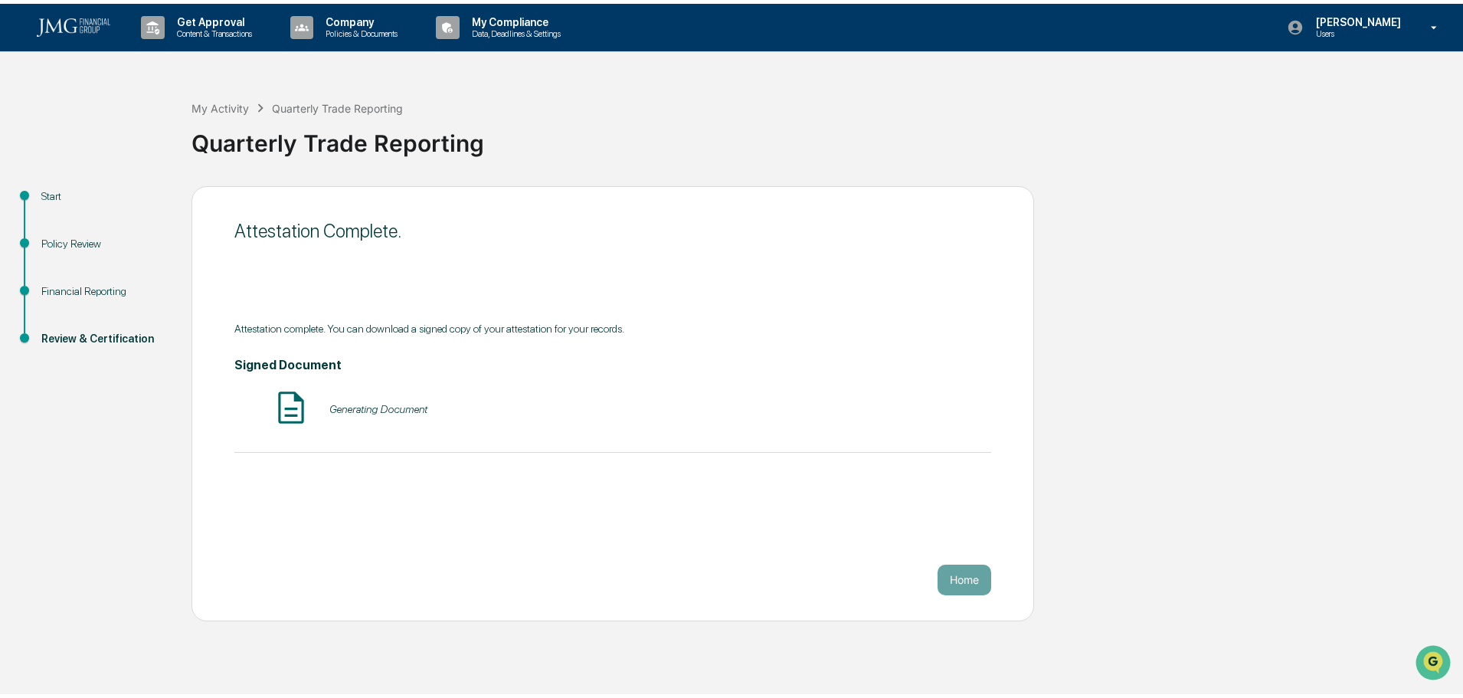
scroll to position [0, 0]
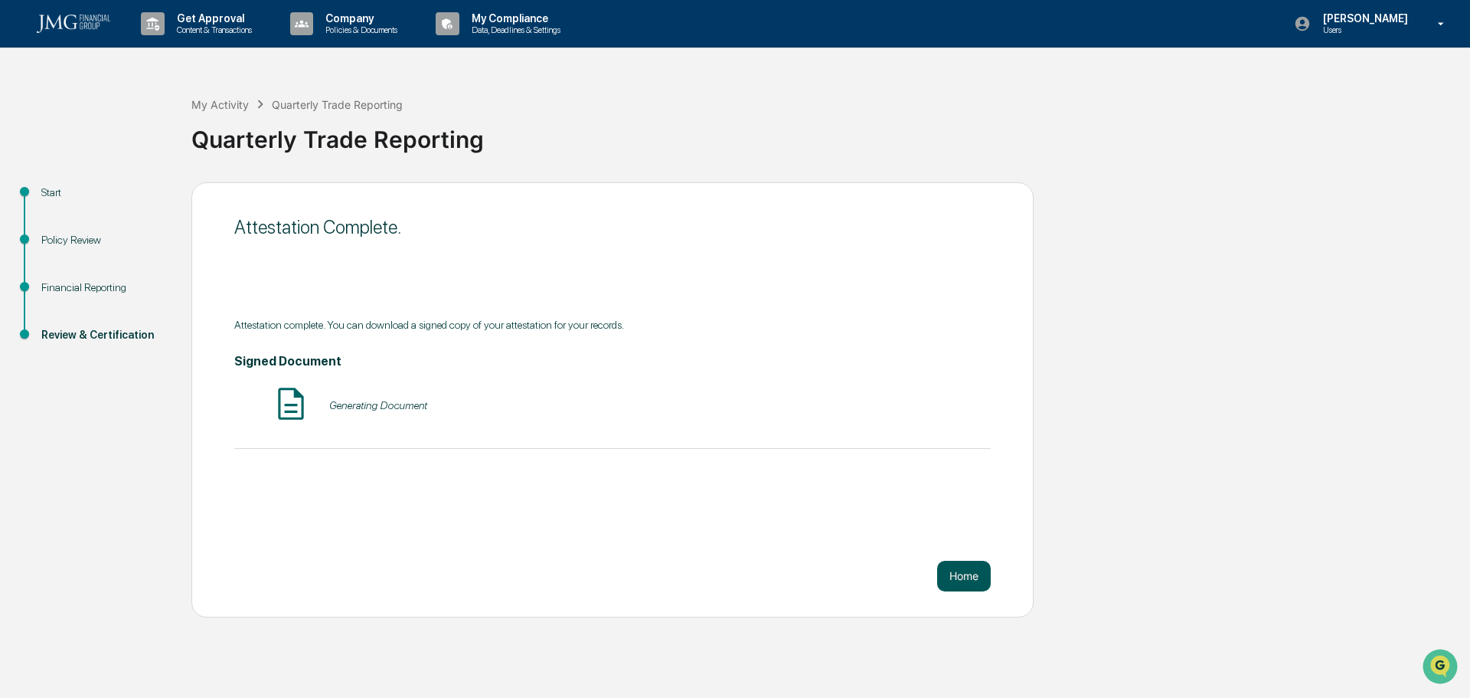
click at [969, 581] on button "Home" at bounding box center [964, 576] width 54 height 31
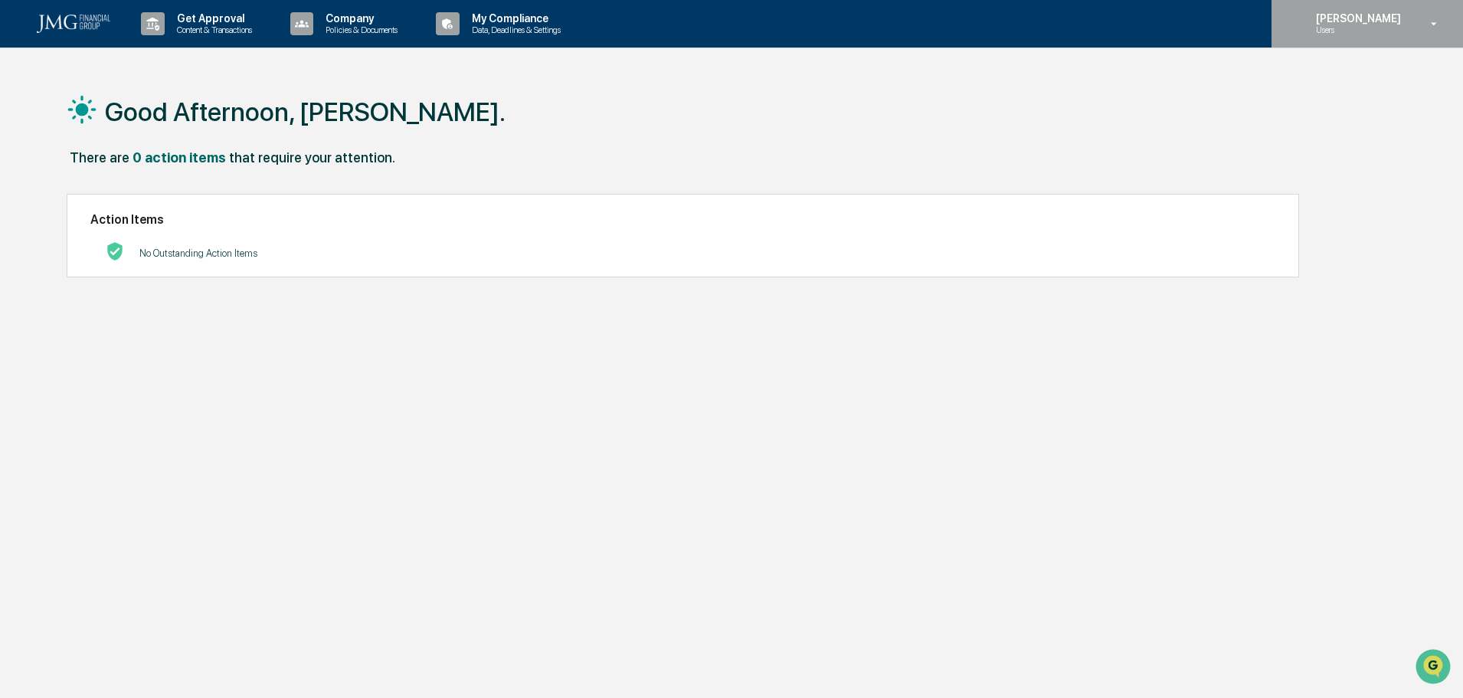
click at [1365, 24] on p "[PERSON_NAME]" at bounding box center [1356, 18] width 105 height 12
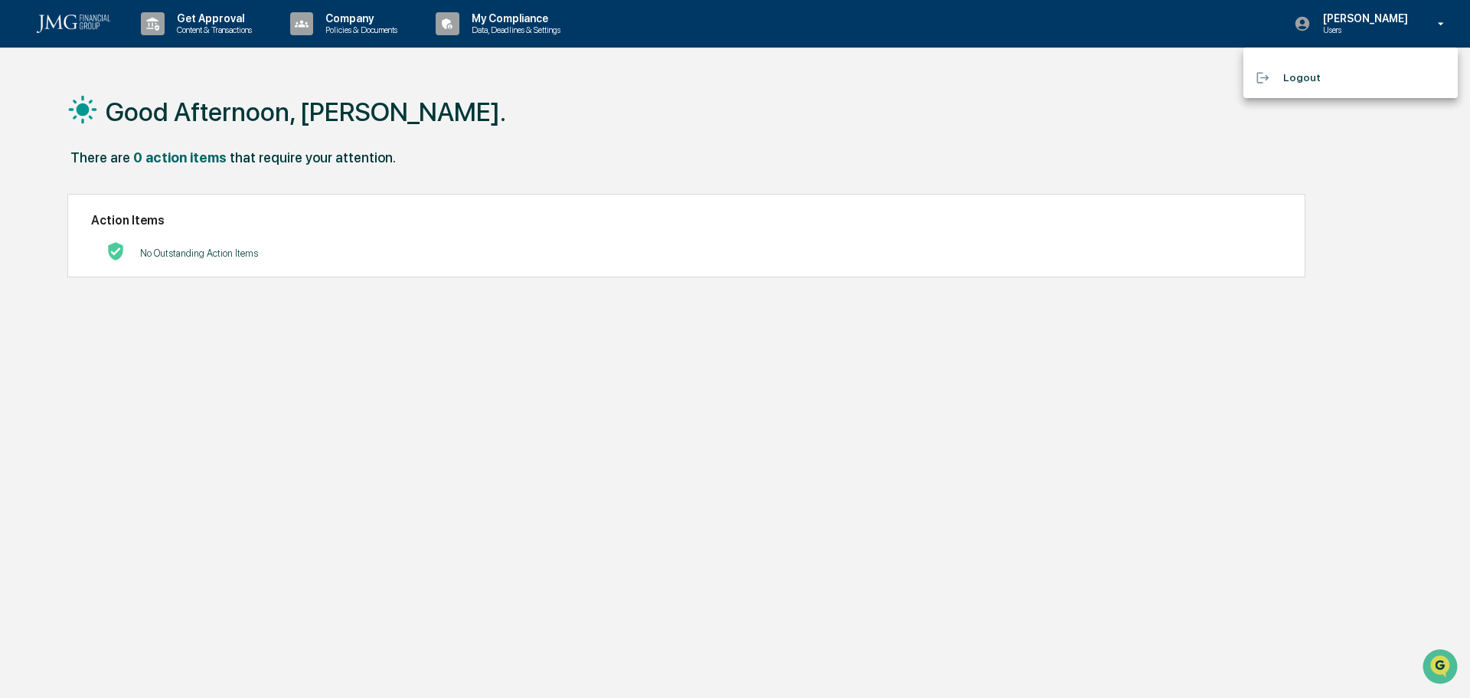
click at [518, 16] on div at bounding box center [735, 349] width 1470 height 698
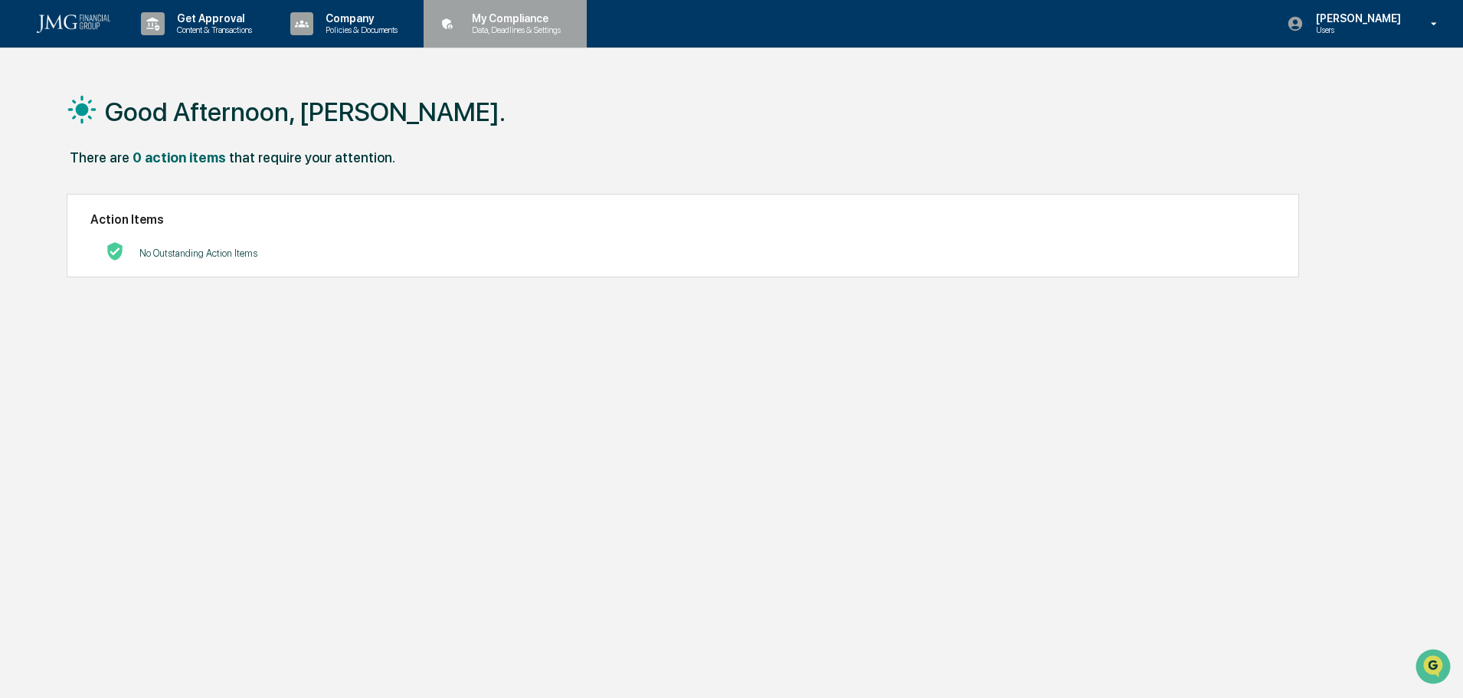
click at [460, 27] on icon at bounding box center [448, 24] width 24 height 24
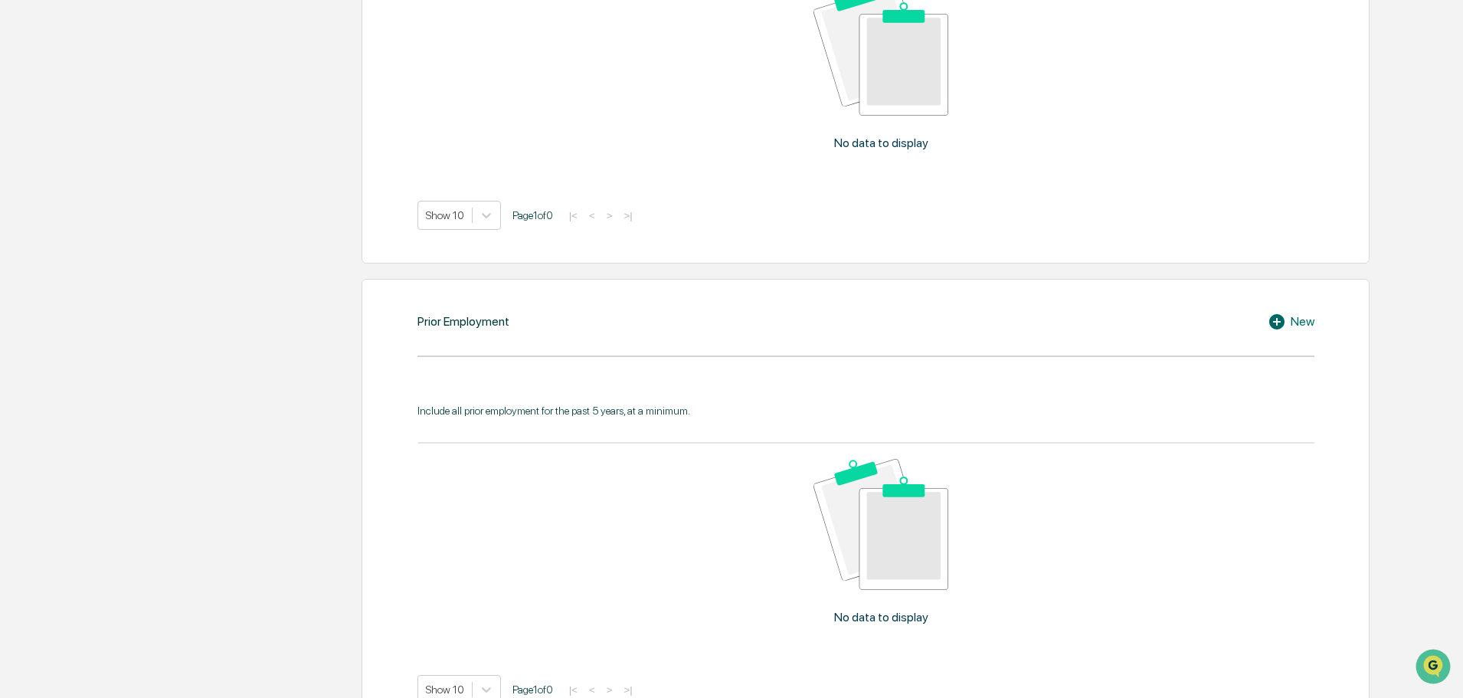
scroll to position [1225, 0]
